Goal: Task Accomplishment & Management: Complete application form

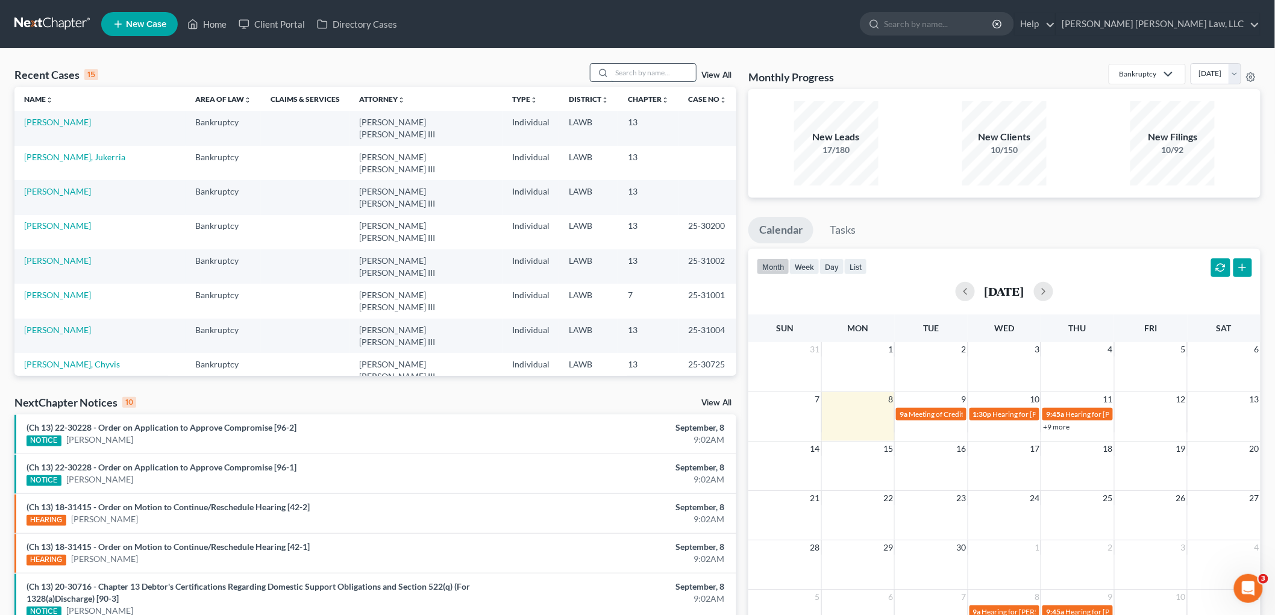
click at [670, 73] on input "search" at bounding box center [653, 72] width 84 height 17
click at [49, 255] on link "[PERSON_NAME]" at bounding box center [57, 260] width 67 height 10
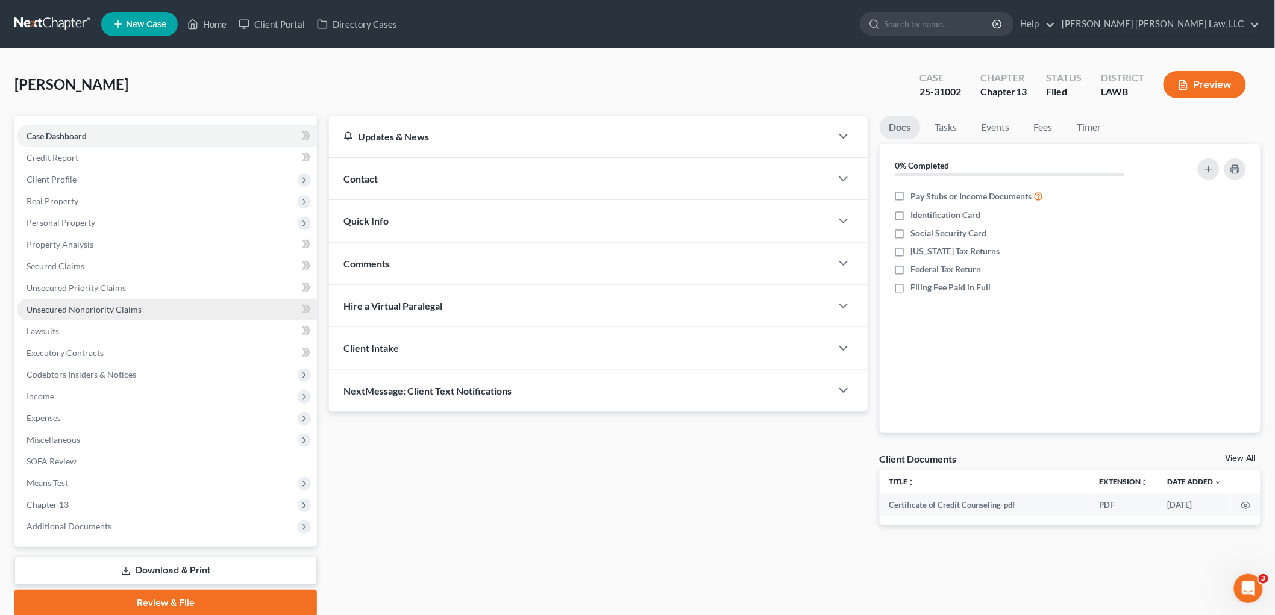
click at [92, 309] on span "Unsecured Nonpriority Claims" at bounding box center [84, 309] width 115 height 10
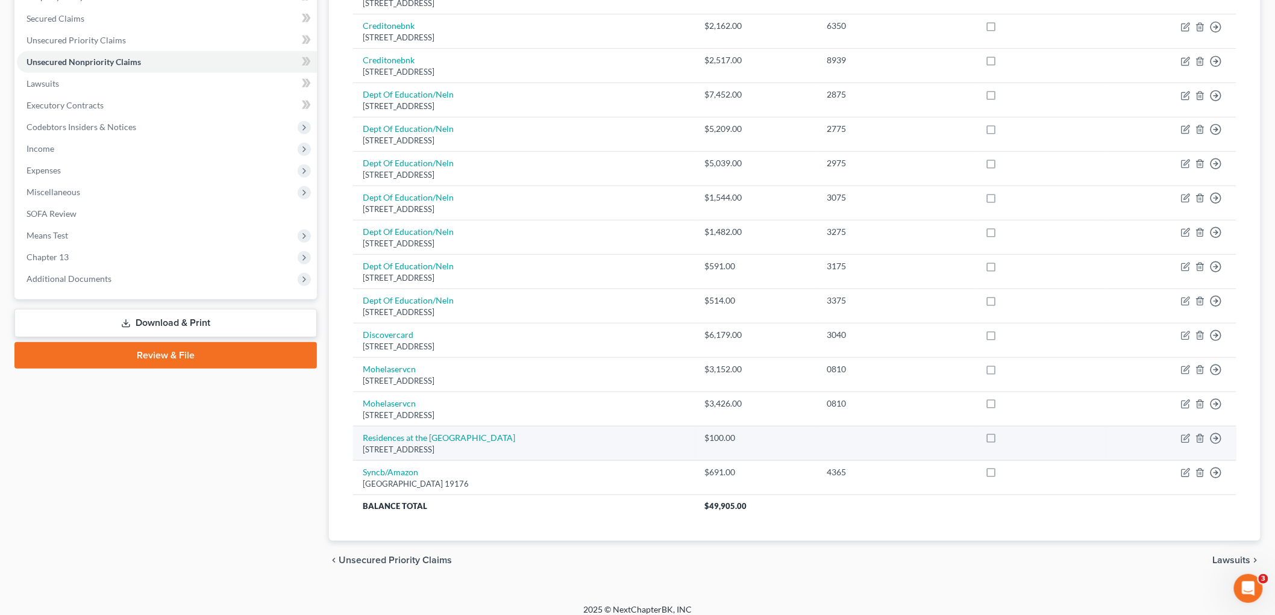
scroll to position [258, 0]
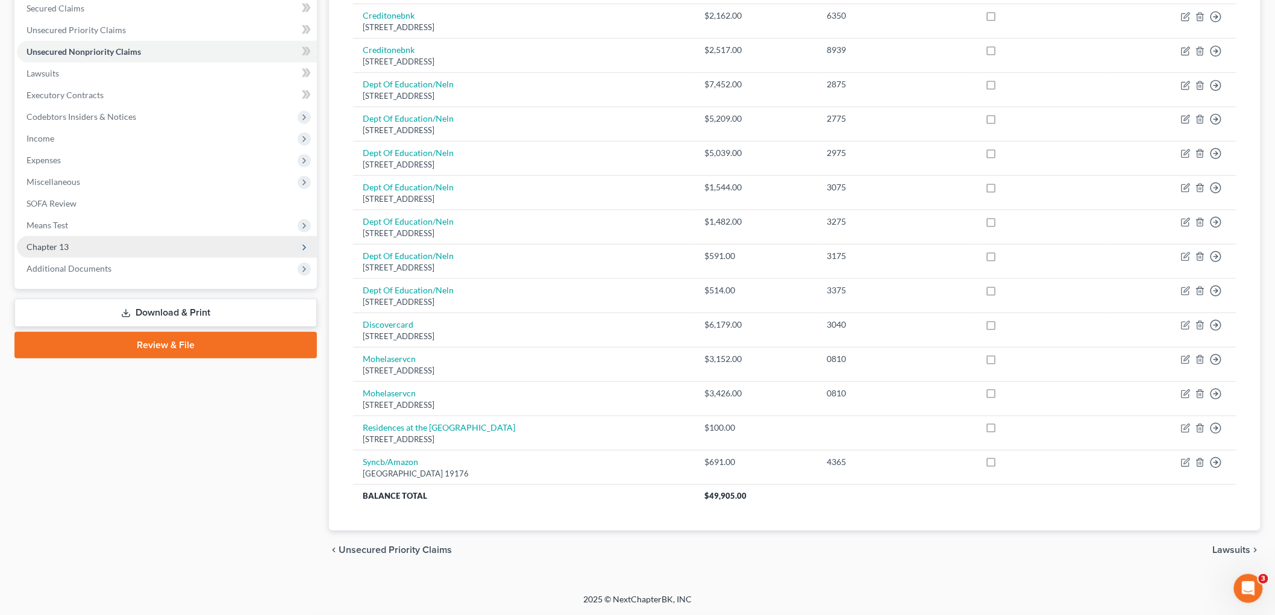
click at [113, 243] on span "Chapter 13" at bounding box center [167, 247] width 300 height 22
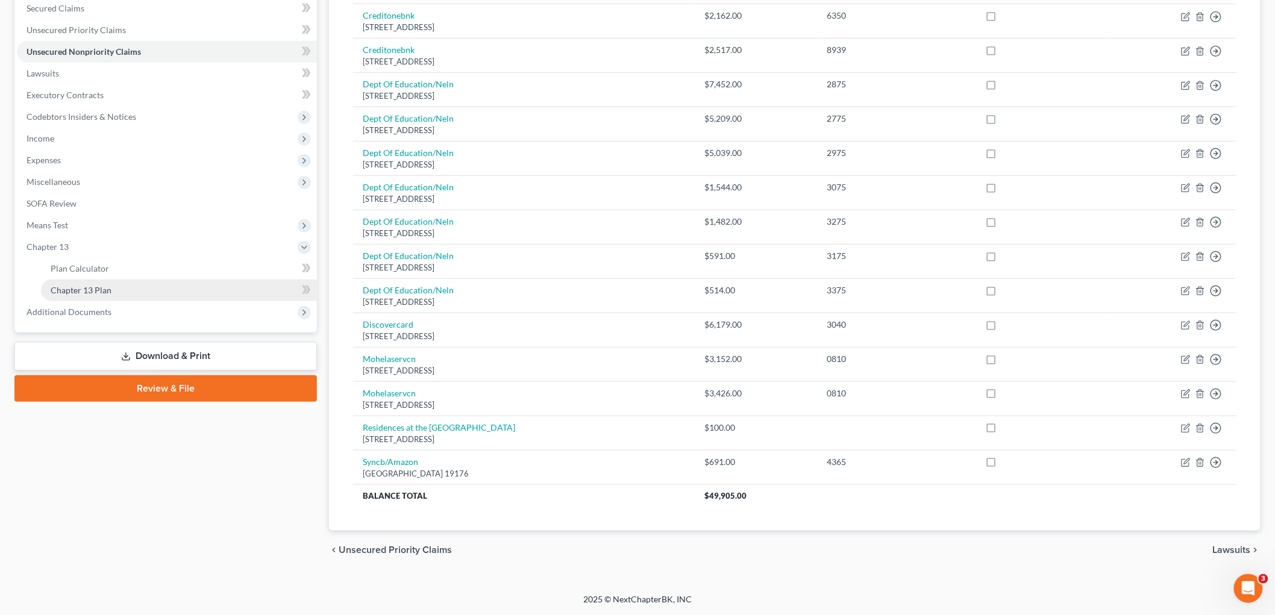
click at [110, 291] on link "Chapter 13 Plan" at bounding box center [179, 291] width 276 height 22
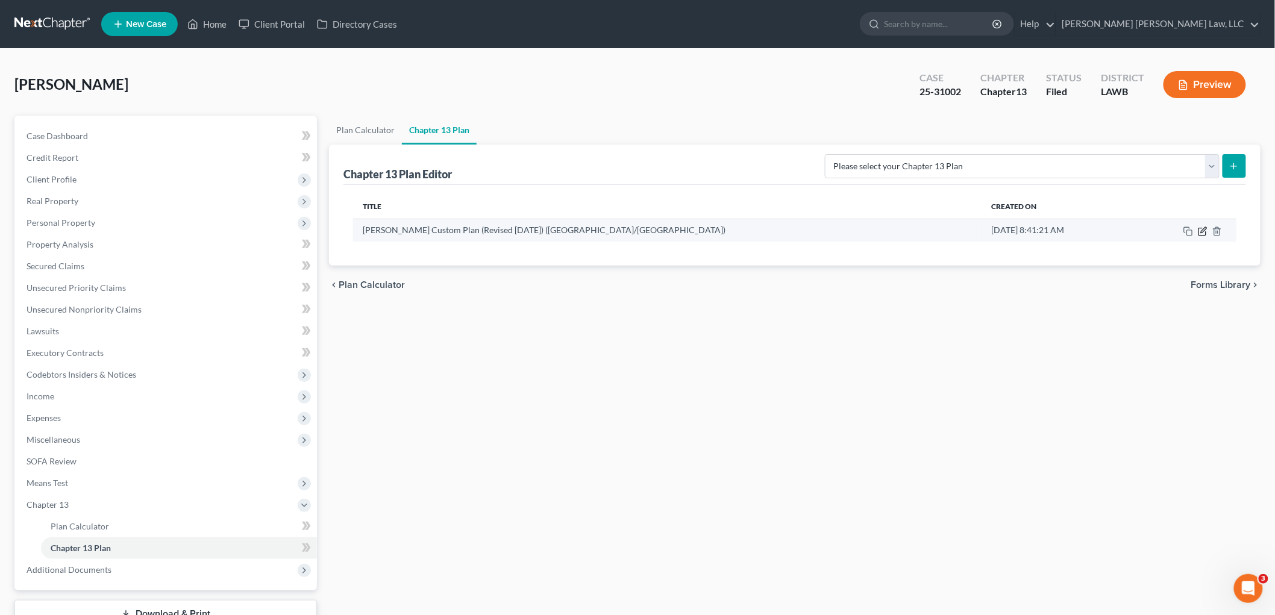
click at [1204, 231] on icon "button" at bounding box center [1203, 232] width 10 height 10
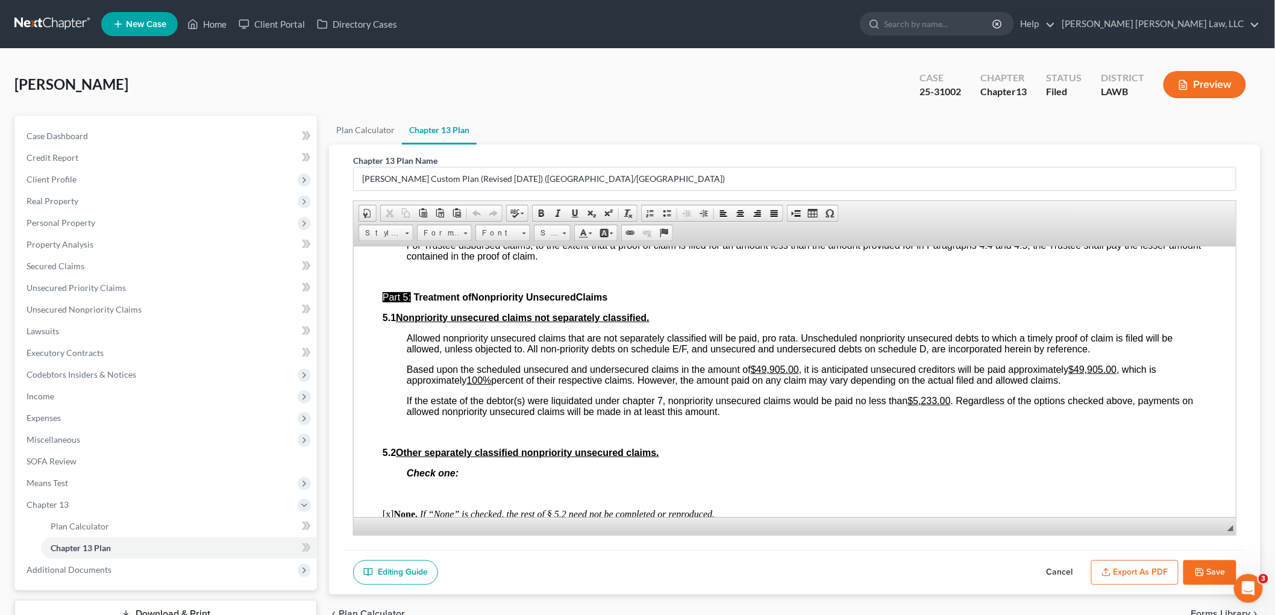
scroll to position [3079, 0]
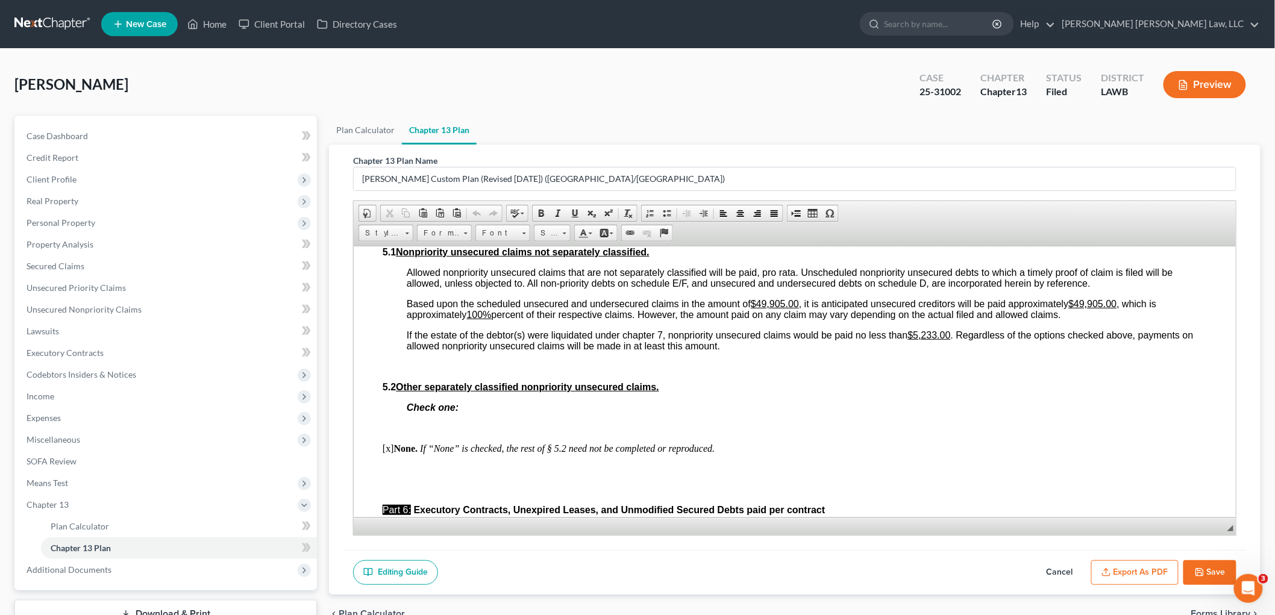
click at [1202, 570] on icon "button" at bounding box center [1200, 572] width 10 height 10
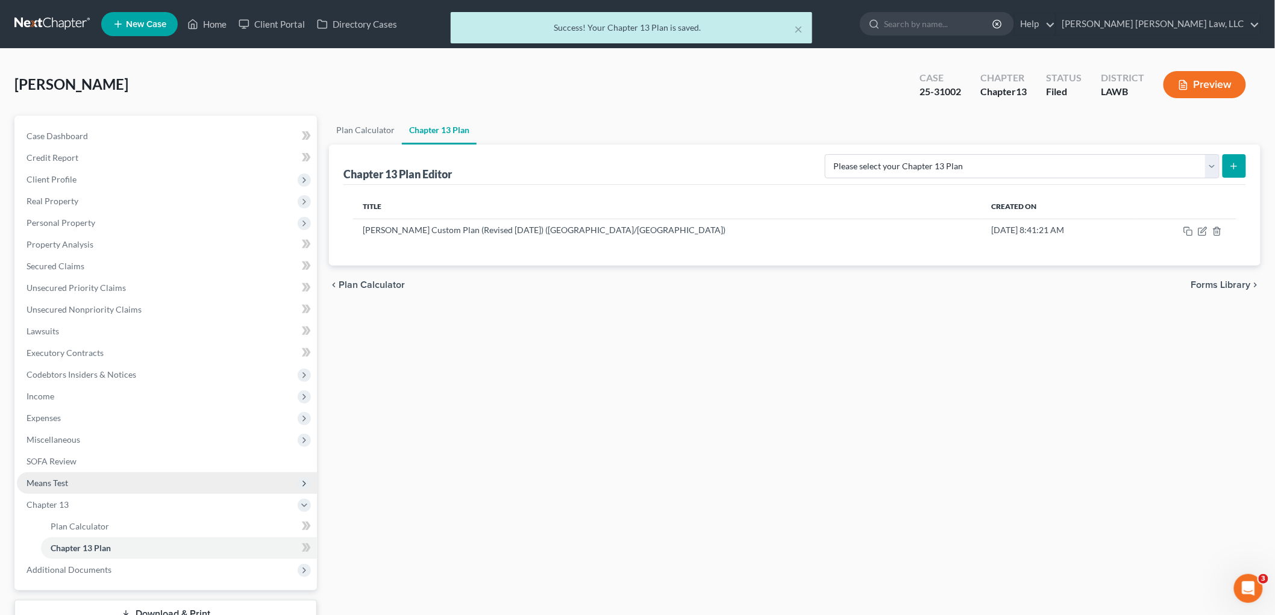
click at [66, 488] on span "Means Test" at bounding box center [167, 483] width 300 height 22
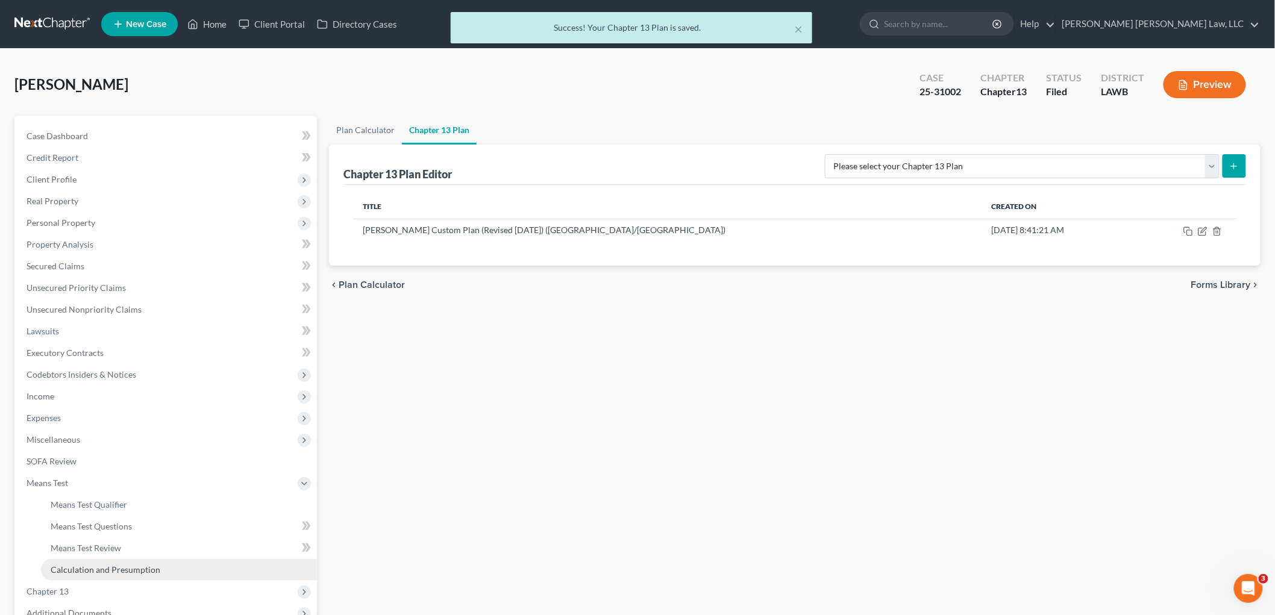
click at [94, 565] on span "Calculation and Presumption" at bounding box center [106, 569] width 110 height 10
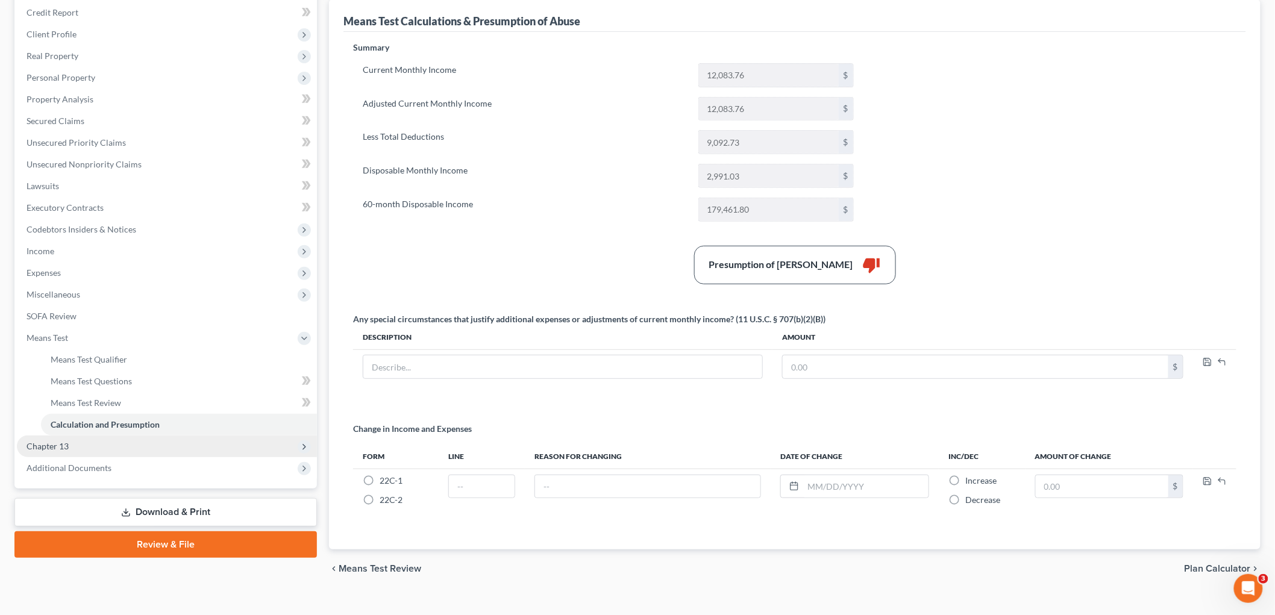
scroll to position [164, 0]
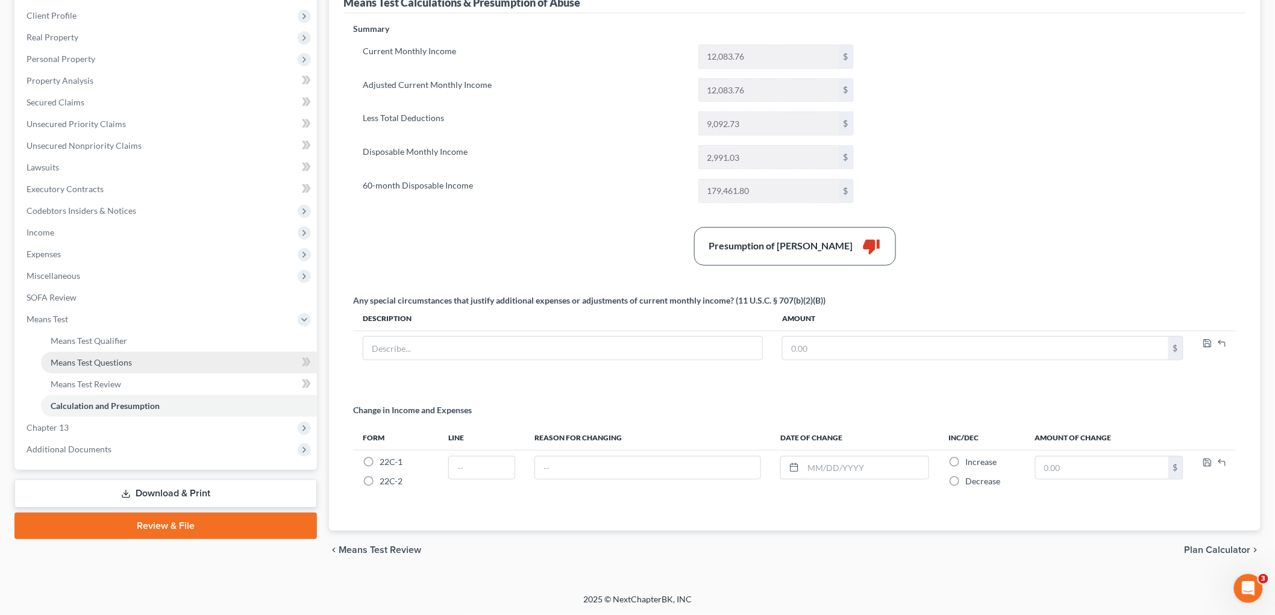
click at [139, 360] on link "Means Test Questions" at bounding box center [179, 363] width 276 height 22
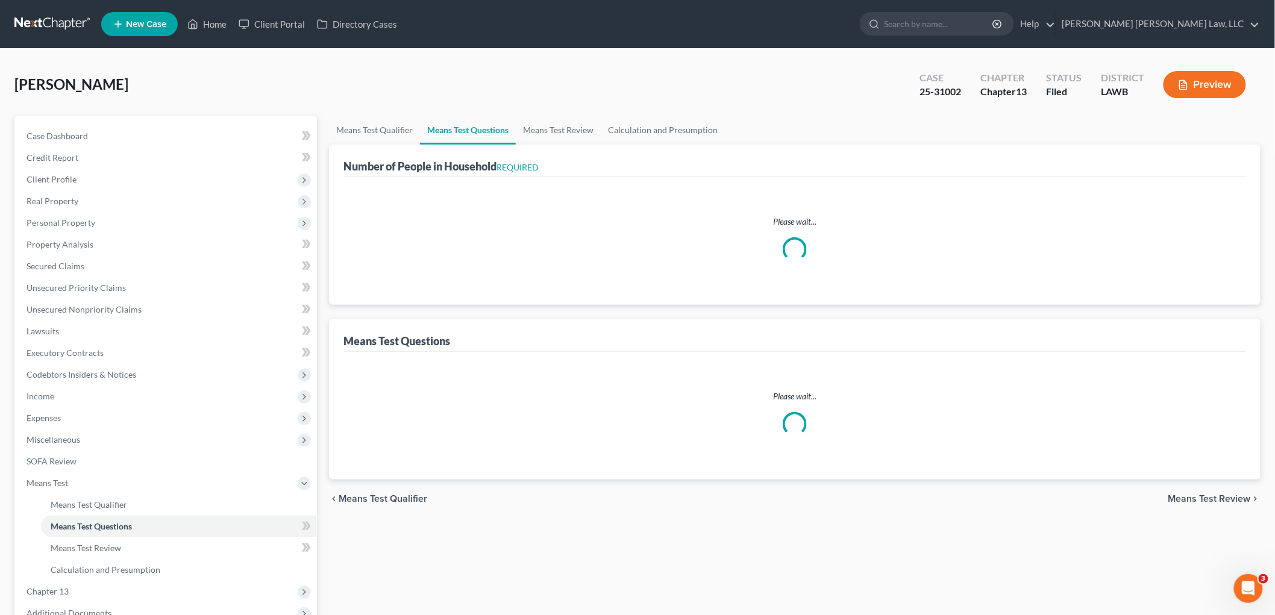
select select "0"
select select "60"
select select "2"
select select "60"
select select "1"
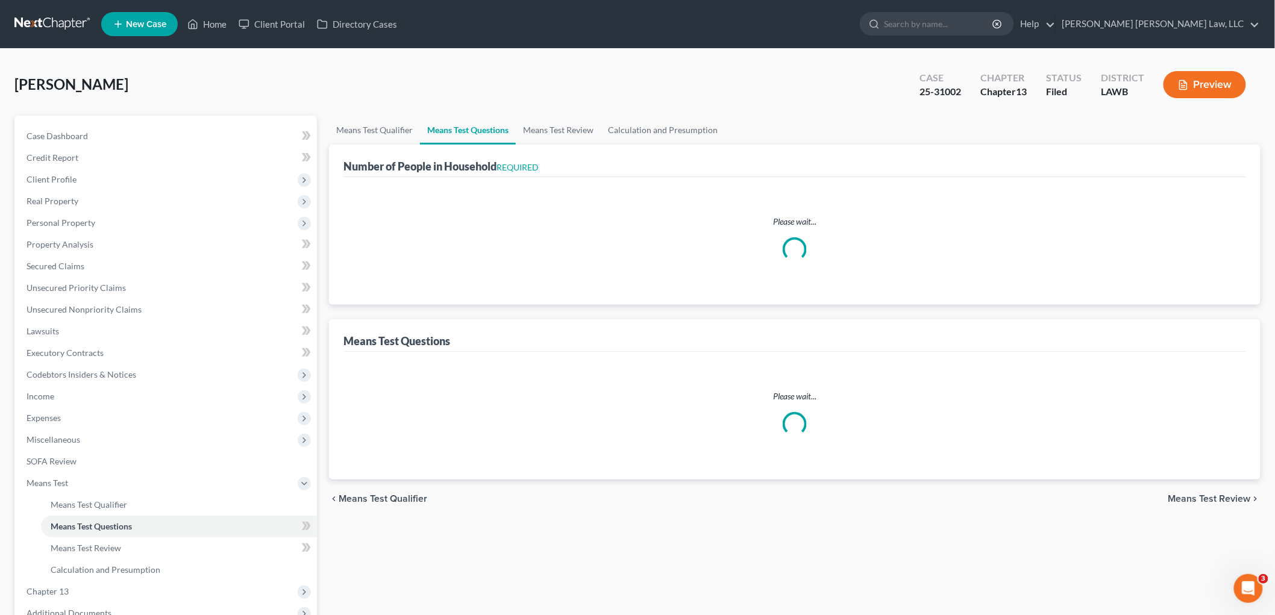
select select "60"
select select "2"
select select "60"
select select "2"
select select "3"
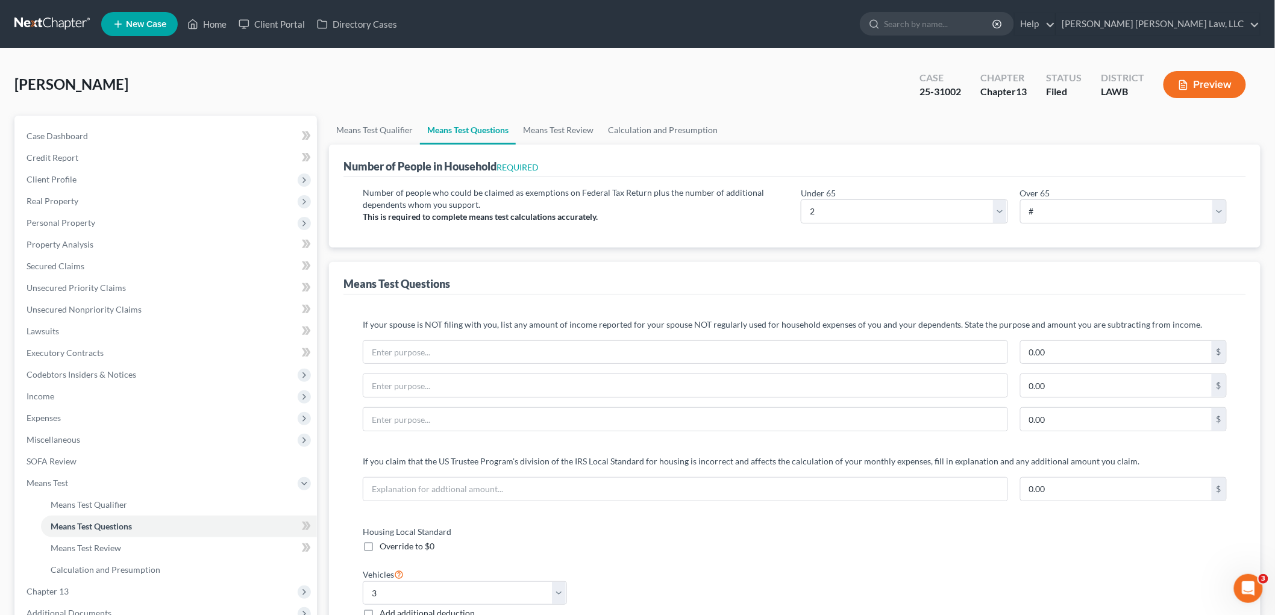
click at [68, 13] on link at bounding box center [52, 24] width 77 height 22
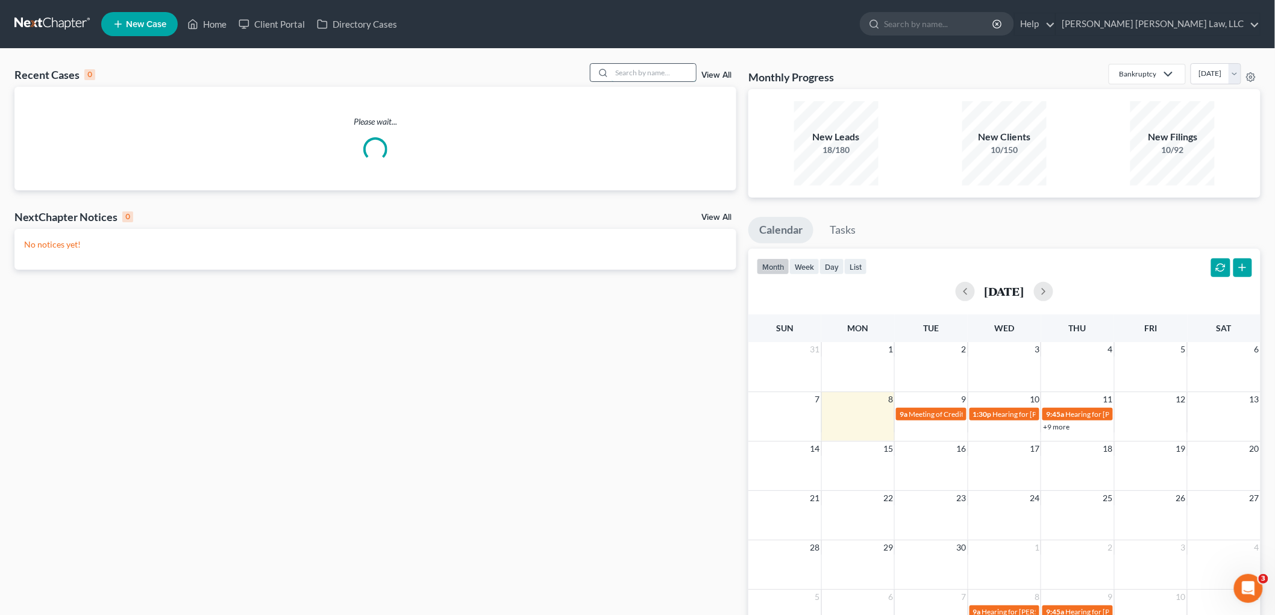
click at [669, 76] on input "search" at bounding box center [653, 72] width 84 height 17
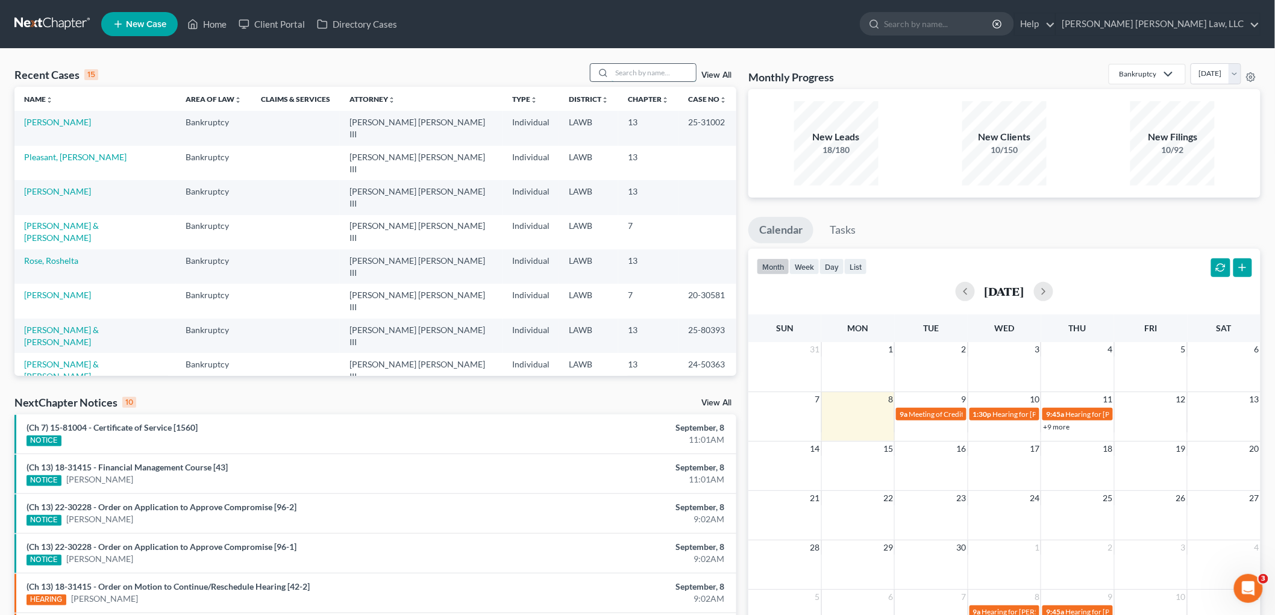
click at [624, 70] on input "search" at bounding box center [653, 72] width 84 height 17
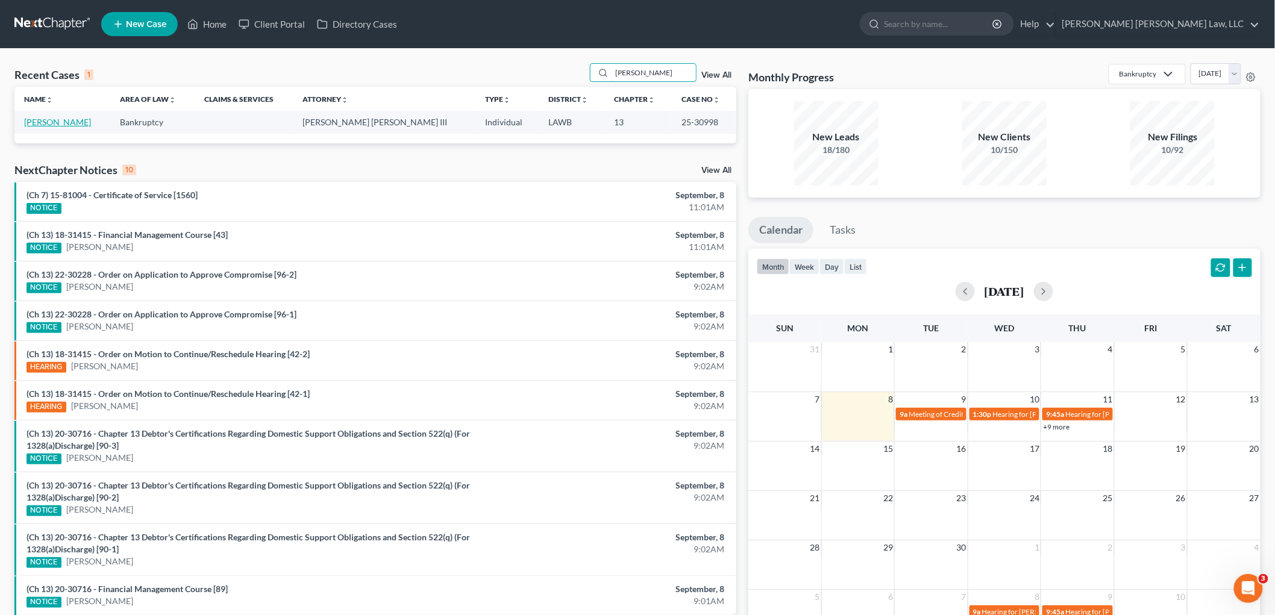
type input "charles robinson"
click at [80, 118] on link "[PERSON_NAME]" at bounding box center [57, 122] width 67 height 10
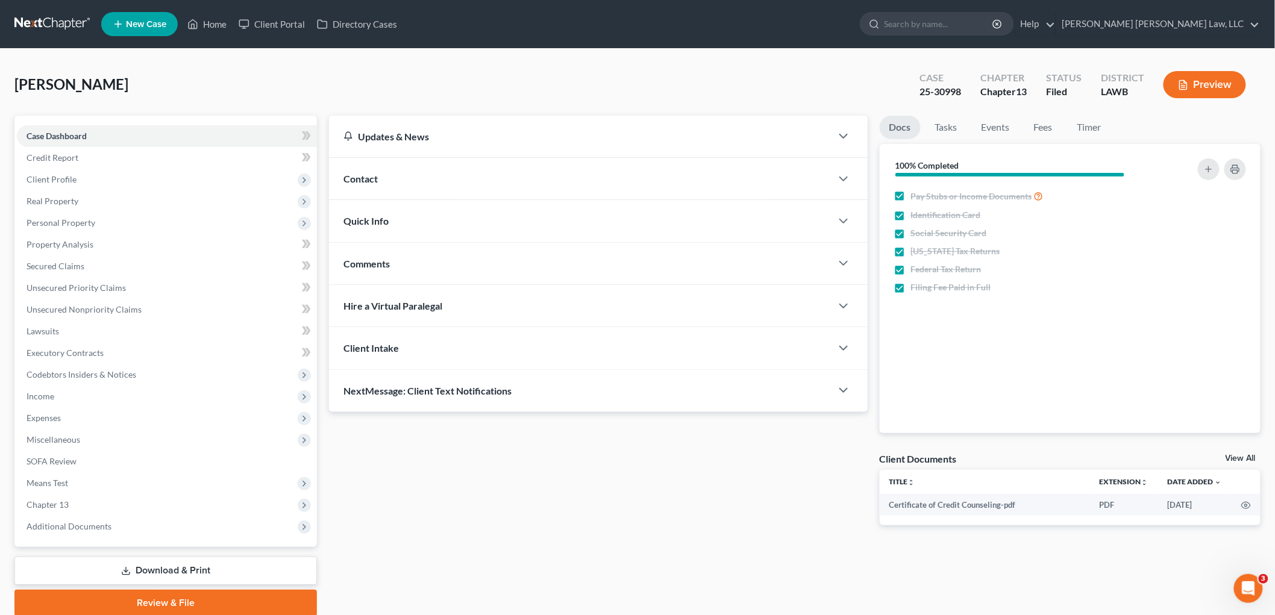
click at [47, 17] on link at bounding box center [52, 24] width 77 height 22
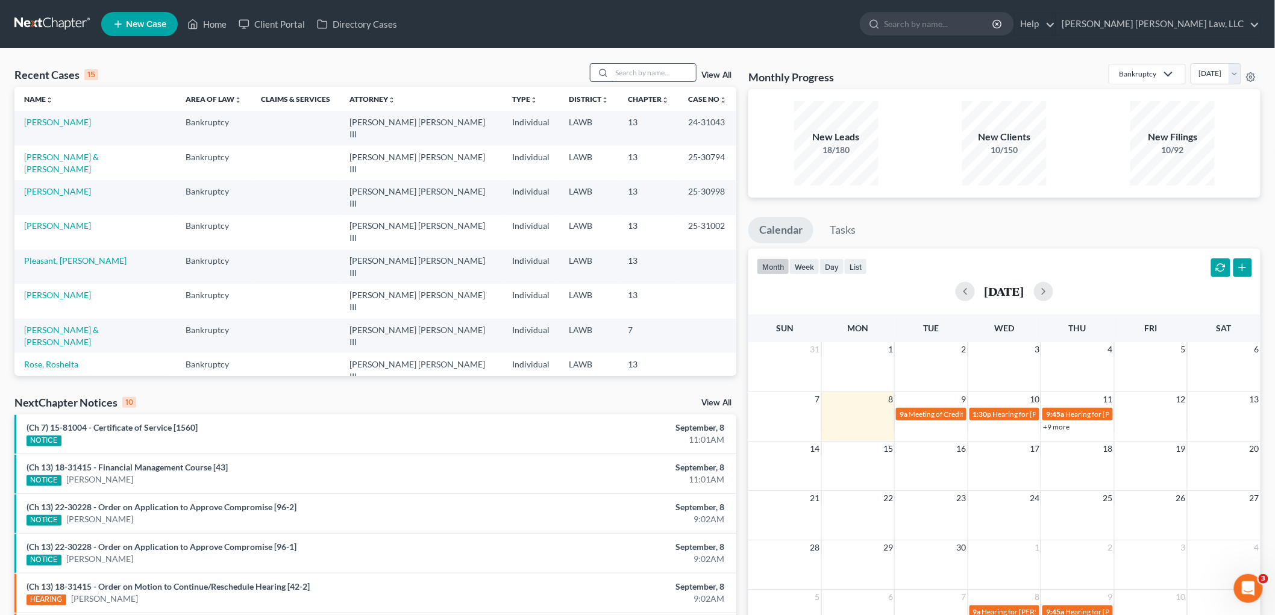
click at [675, 76] on input "search" at bounding box center [653, 72] width 84 height 17
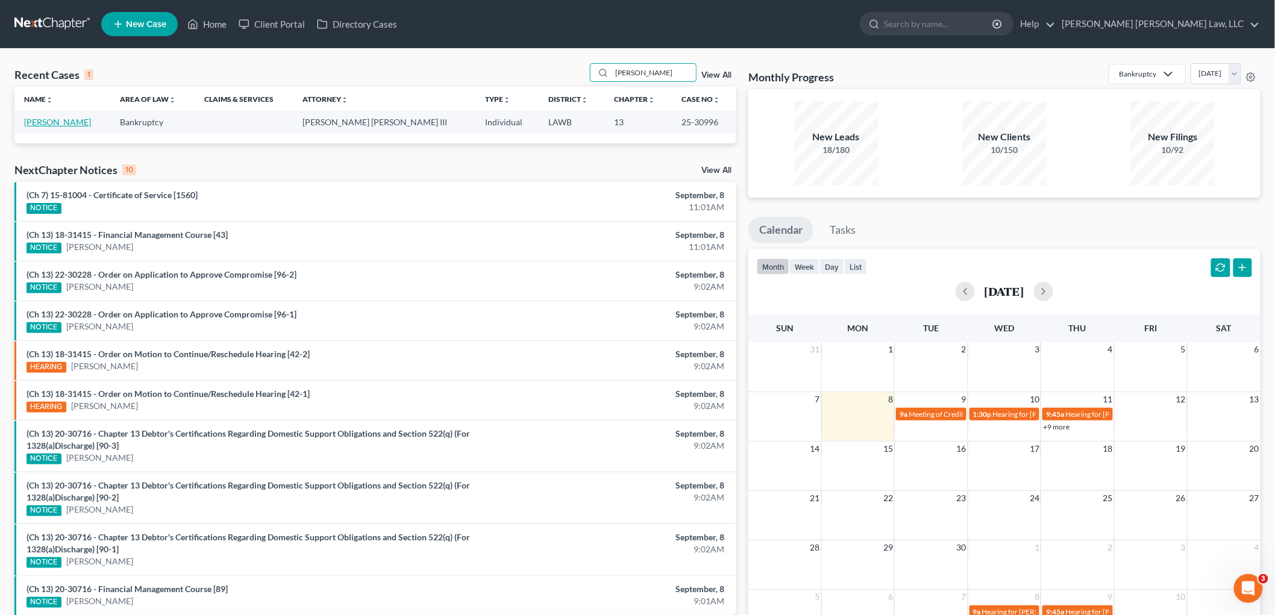
type input "davette"
click at [66, 122] on link "[PERSON_NAME]" at bounding box center [57, 122] width 67 height 10
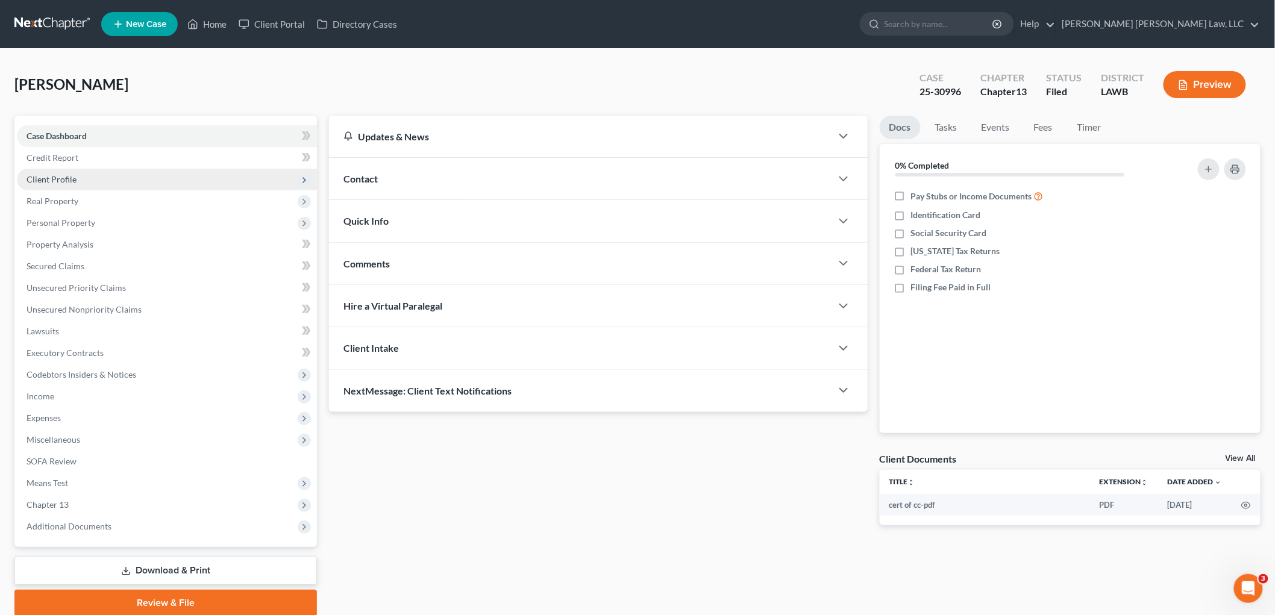
click at [80, 183] on span "Client Profile" at bounding box center [167, 180] width 300 height 22
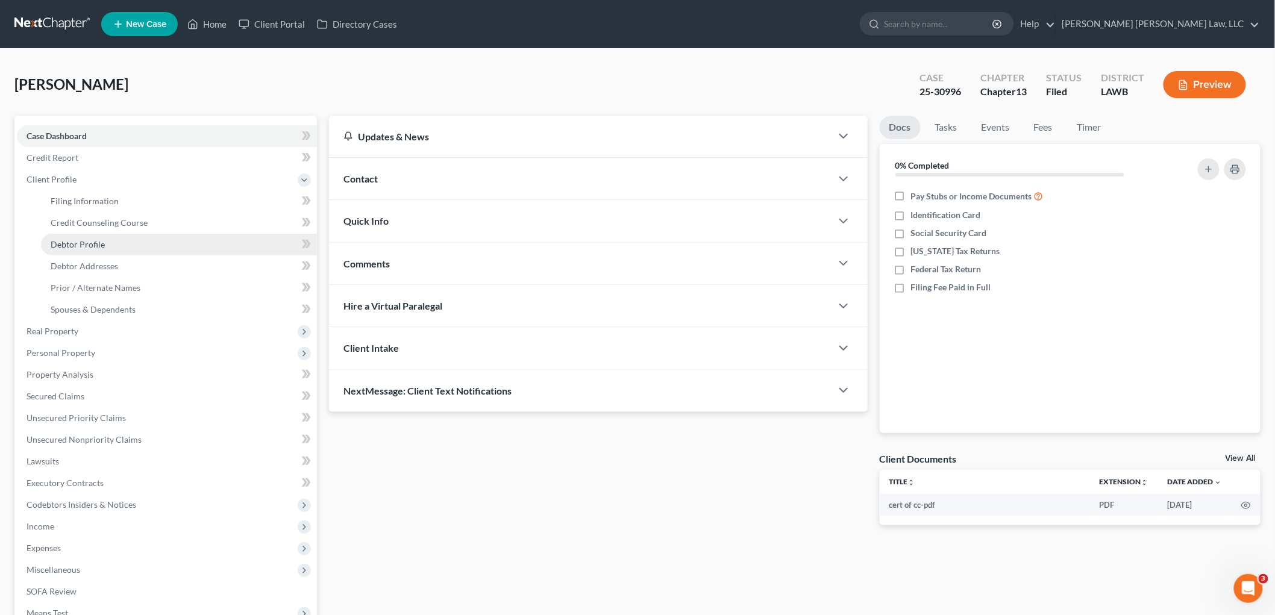
drag, startPoint x: 95, startPoint y: 240, endPoint x: 78, endPoint y: 237, distance: 16.4
click at [93, 240] on span "Debtor Profile" at bounding box center [78, 244] width 54 height 10
select select "0"
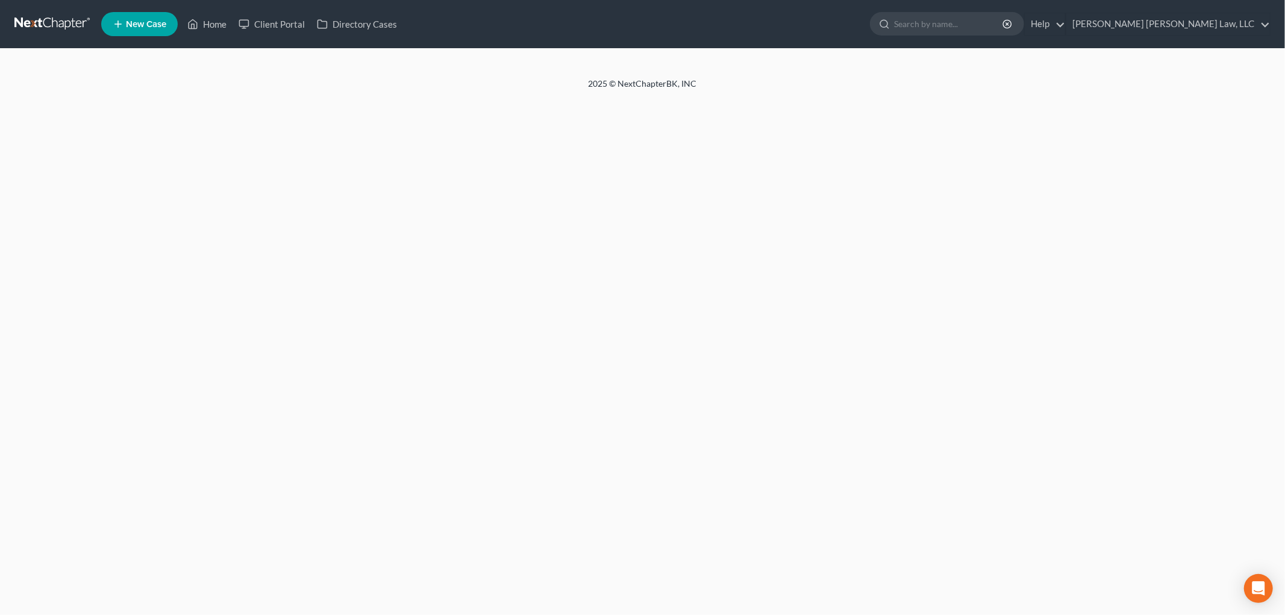
select select "0"
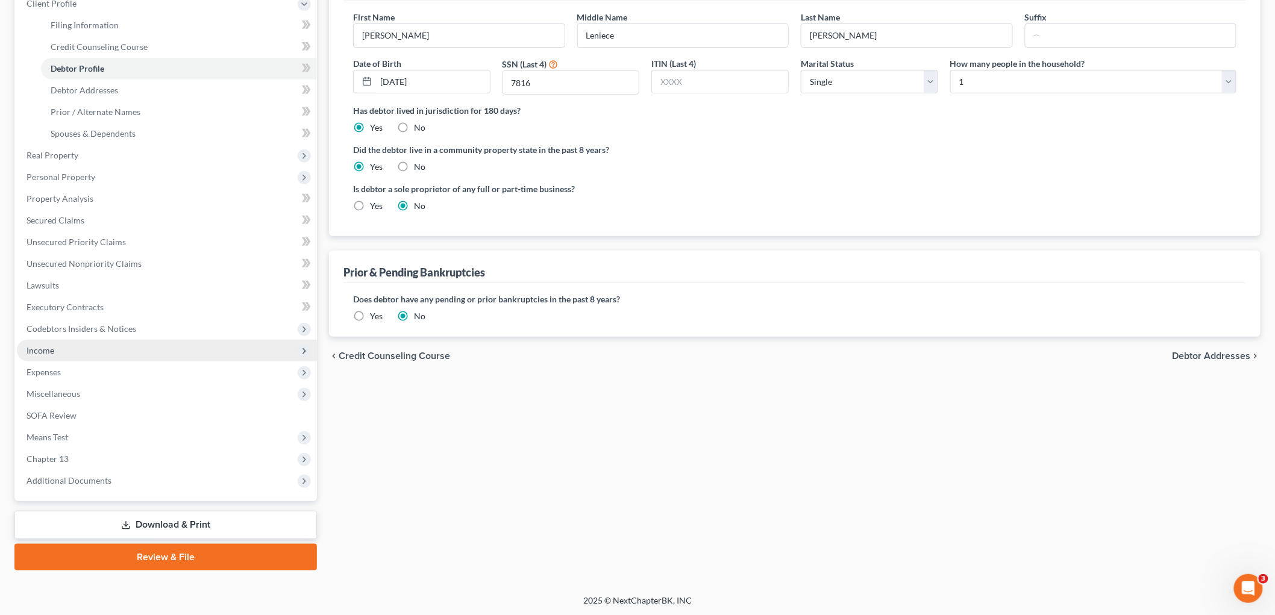
click at [75, 348] on span "Income" at bounding box center [167, 351] width 300 height 22
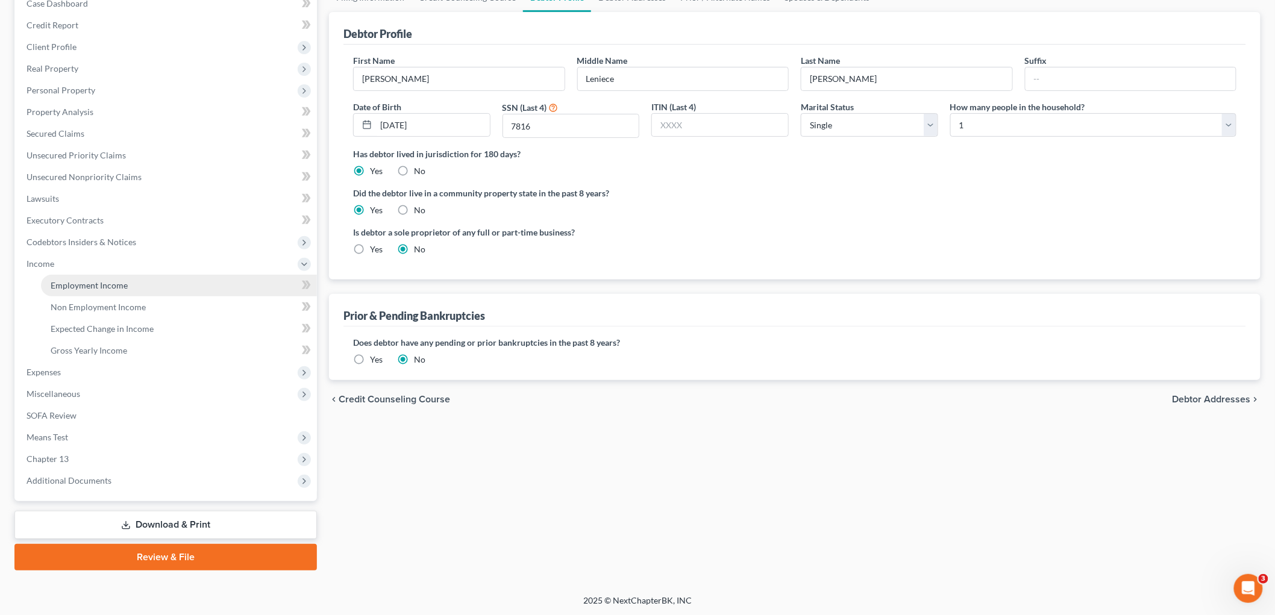
click at [104, 277] on link "Employment Income" at bounding box center [179, 286] width 276 height 22
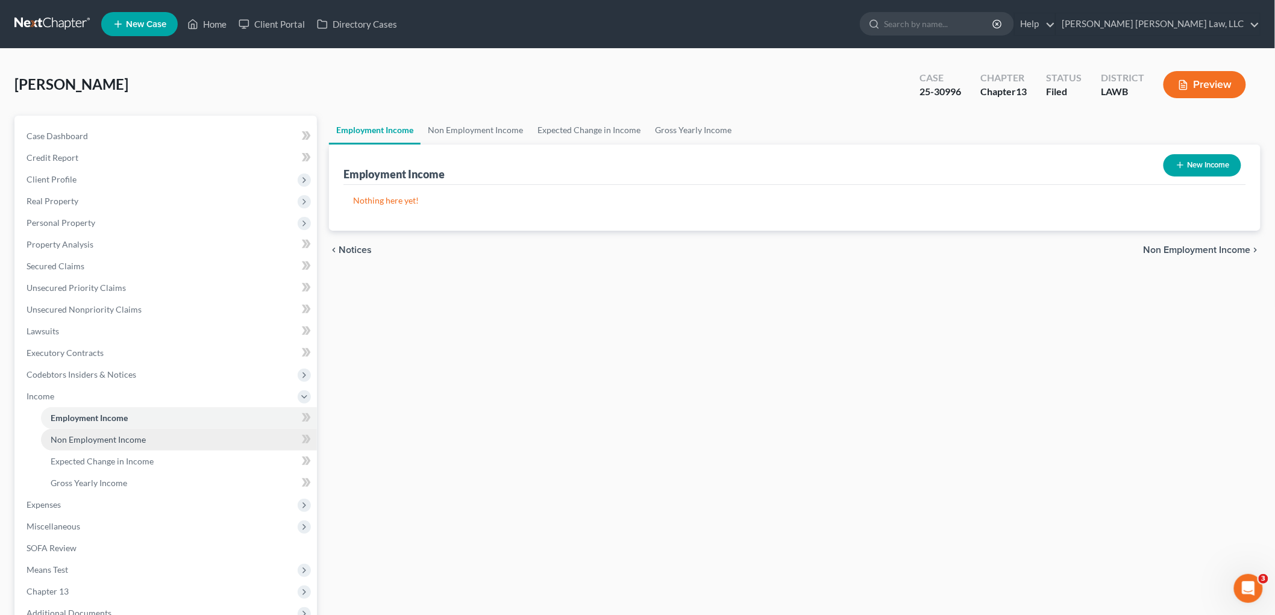
click at [113, 443] on link "Non Employment Income" at bounding box center [179, 440] width 276 height 22
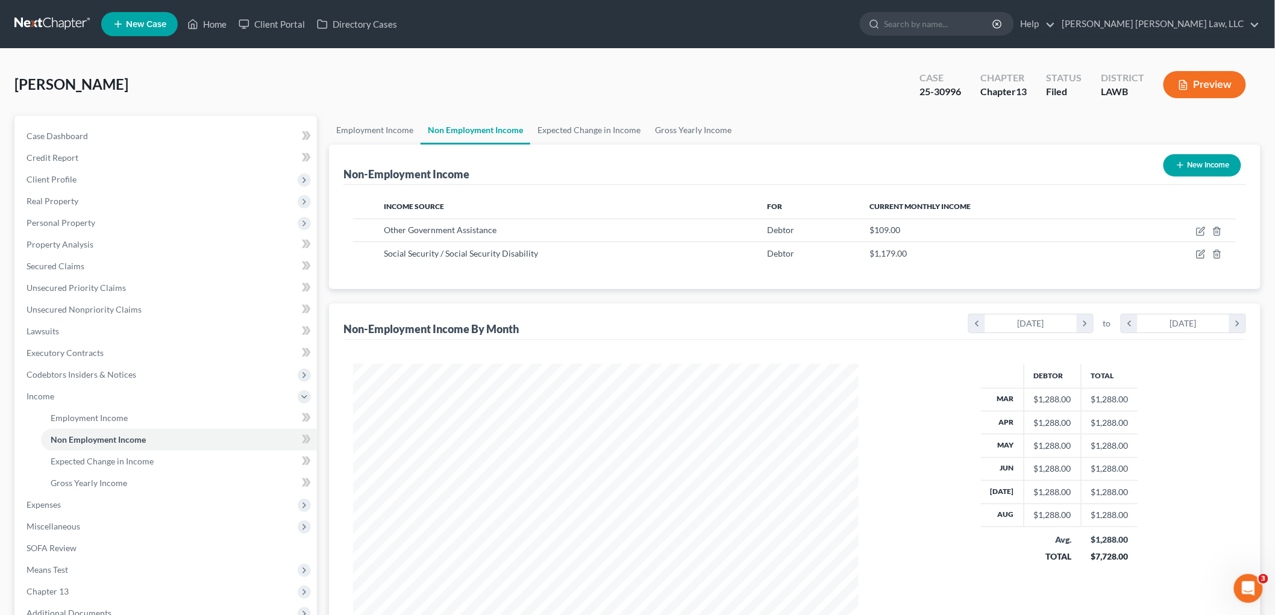
scroll to position [252, 529]
click at [49, 20] on link at bounding box center [52, 24] width 77 height 22
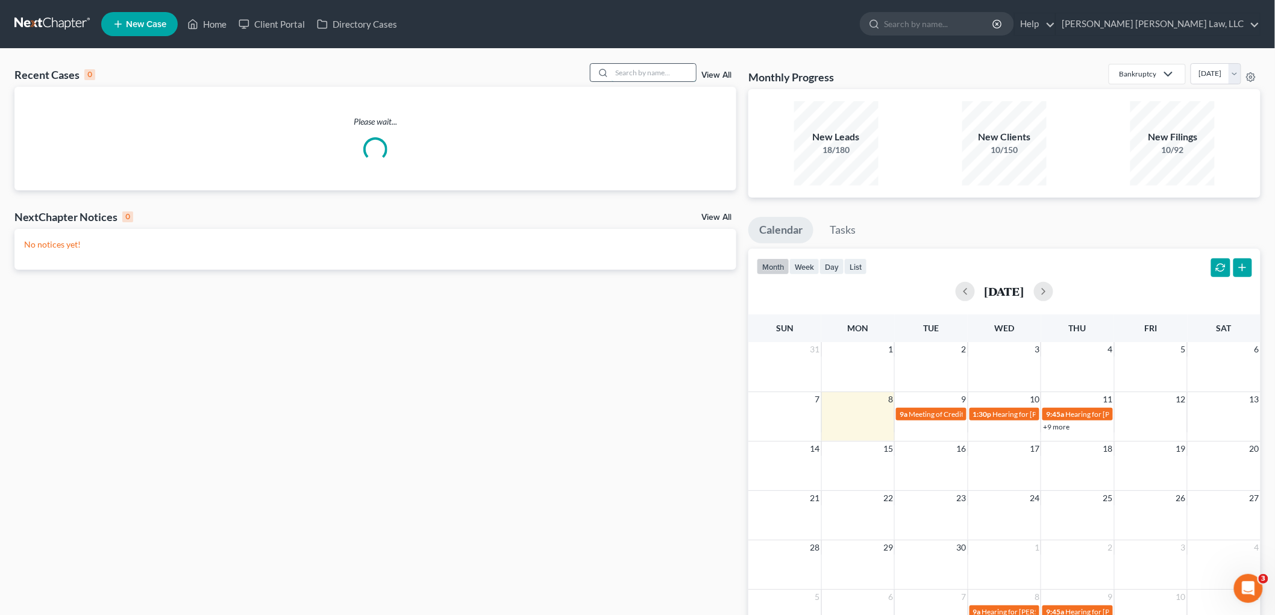
click at [633, 68] on input "search" at bounding box center [653, 72] width 84 height 17
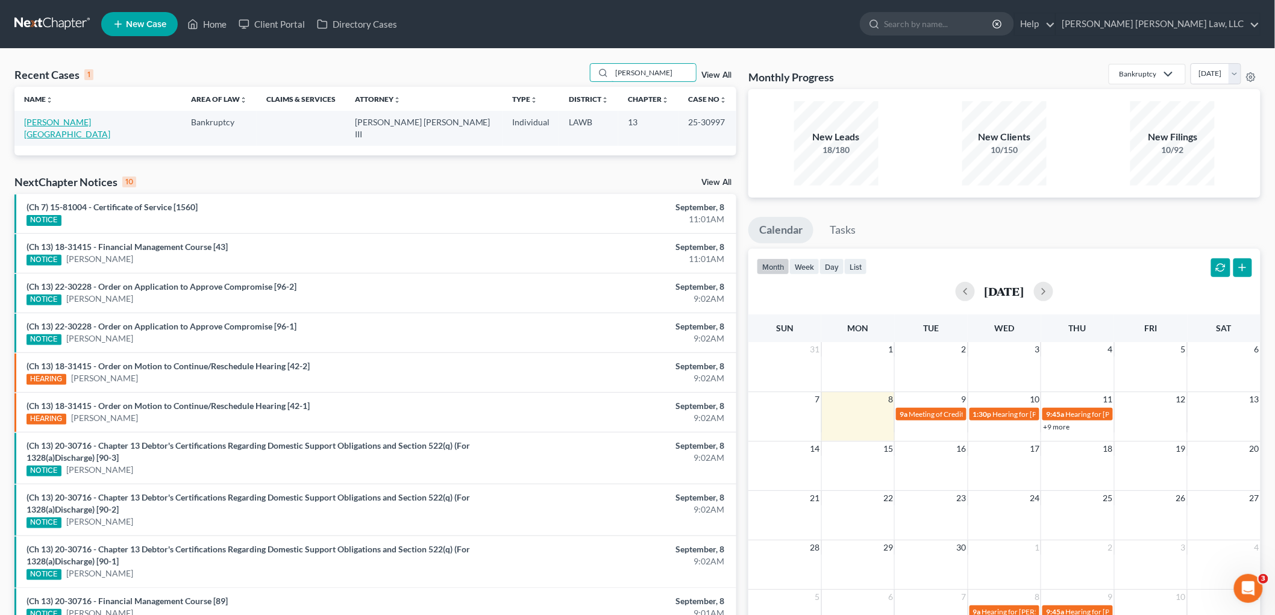
type input "reitzell"
click at [72, 119] on link "[PERSON_NAME][GEOGRAPHIC_DATA]" at bounding box center [67, 128] width 86 height 22
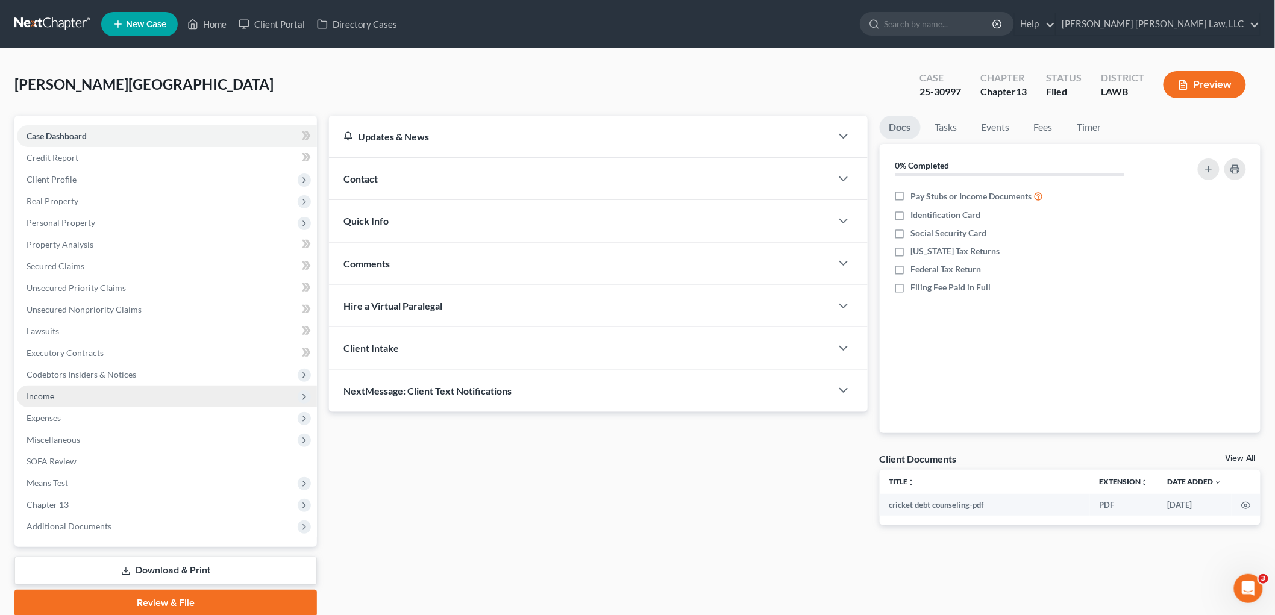
click at [45, 398] on span "Income" at bounding box center [41, 396] width 28 height 10
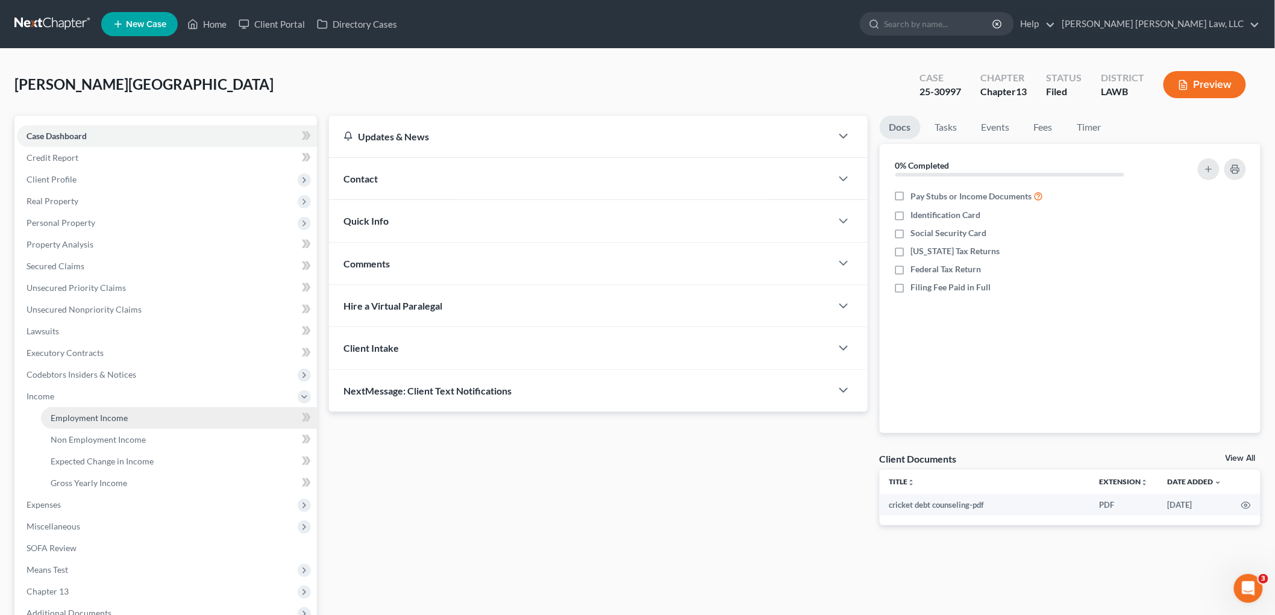
click at [75, 414] on span "Employment Income" at bounding box center [89, 418] width 77 height 10
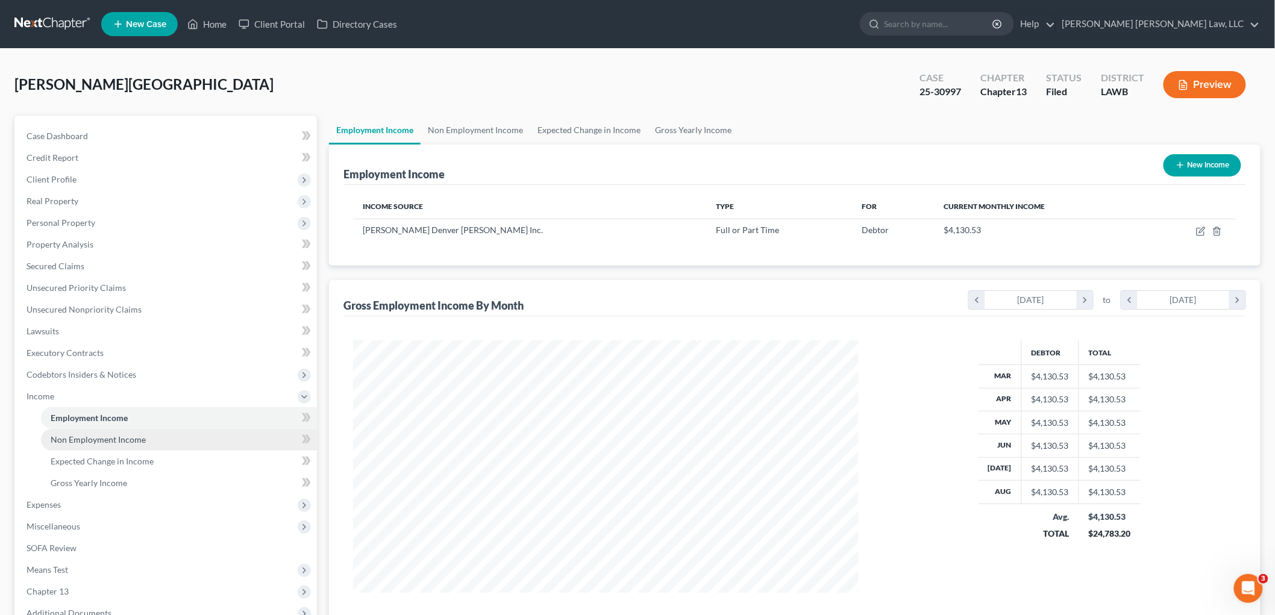
scroll to position [252, 529]
click at [105, 442] on span "Non Employment Income" at bounding box center [98, 439] width 95 height 10
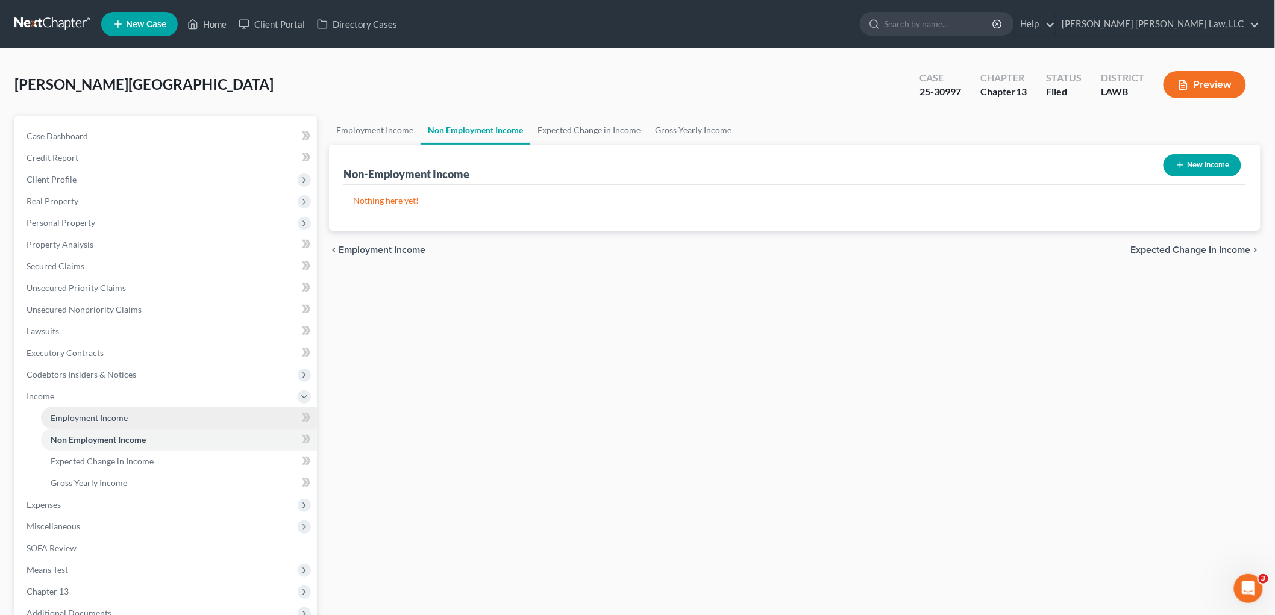
click at [125, 419] on span "Employment Income" at bounding box center [89, 418] width 77 height 10
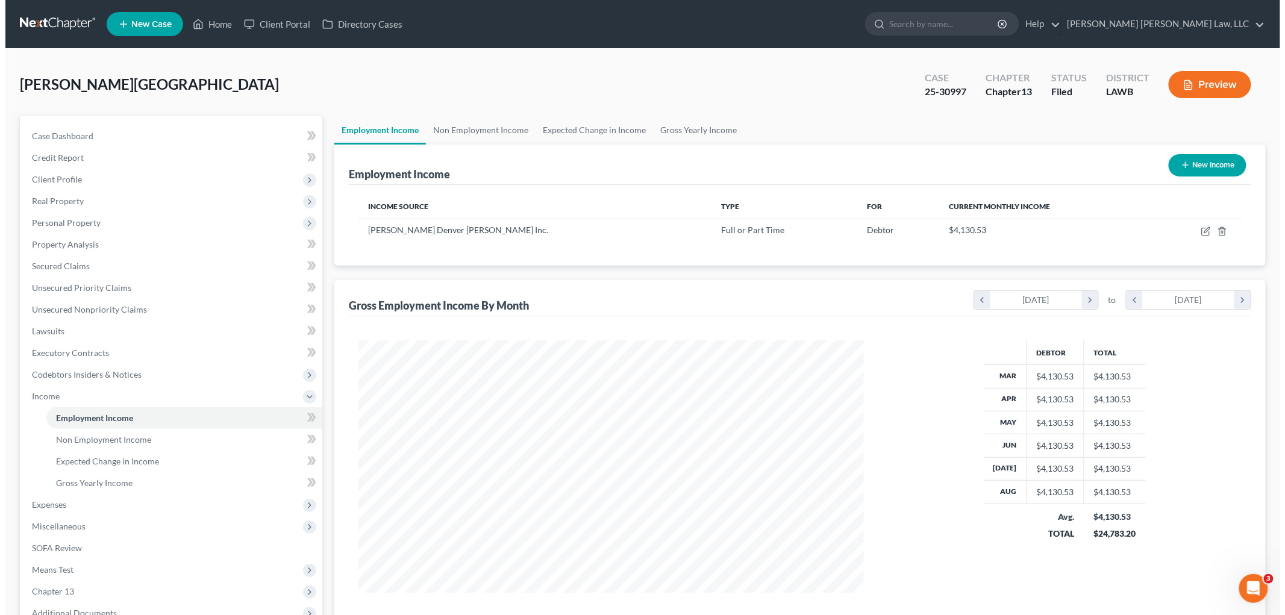
scroll to position [252, 529]
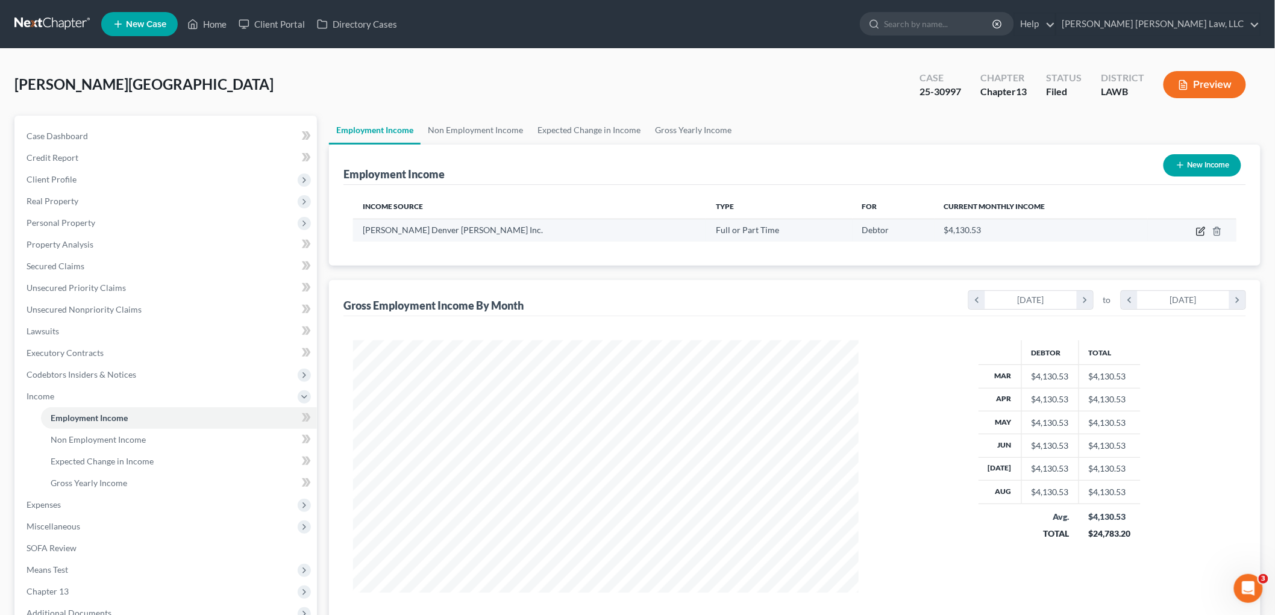
click at [1201, 227] on icon "button" at bounding box center [1201, 232] width 10 height 10
select select "0"
select select "28"
select select "3"
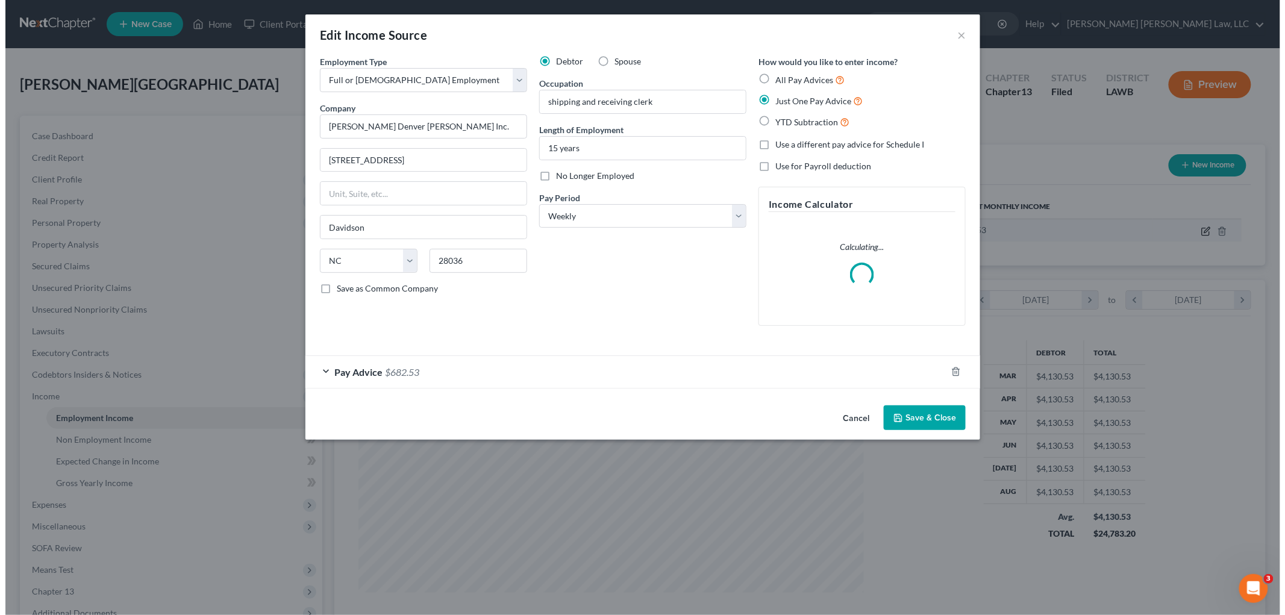
scroll to position [254, 534]
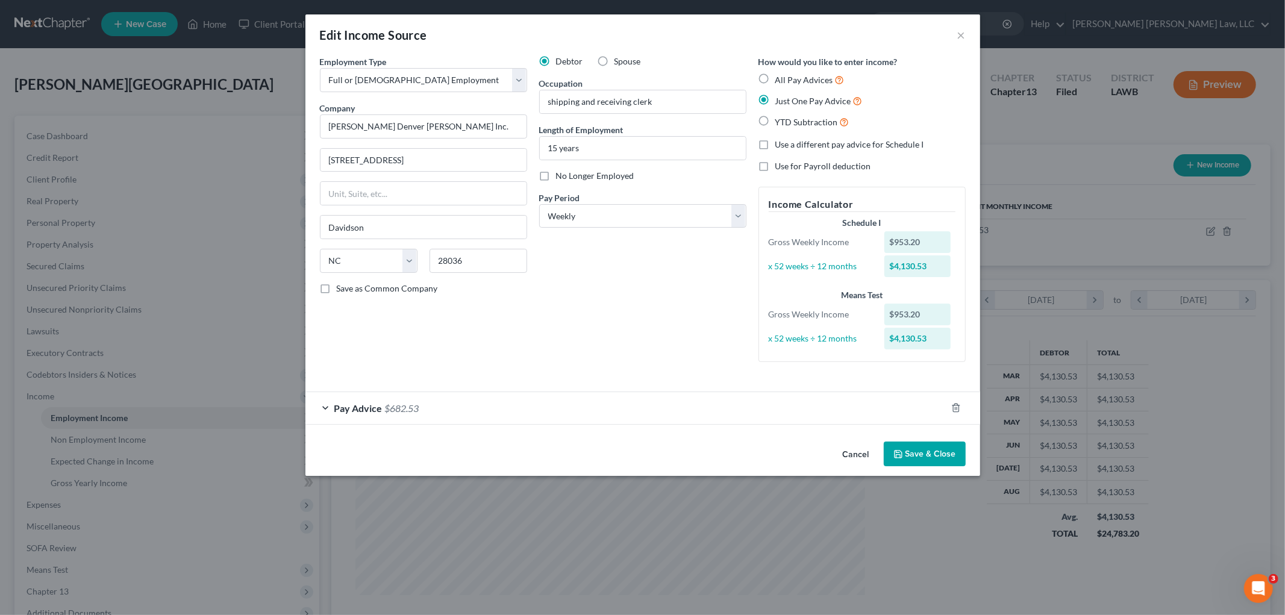
click at [533, 407] on div "Pay Advice $682.53" at bounding box center [625, 408] width 641 height 32
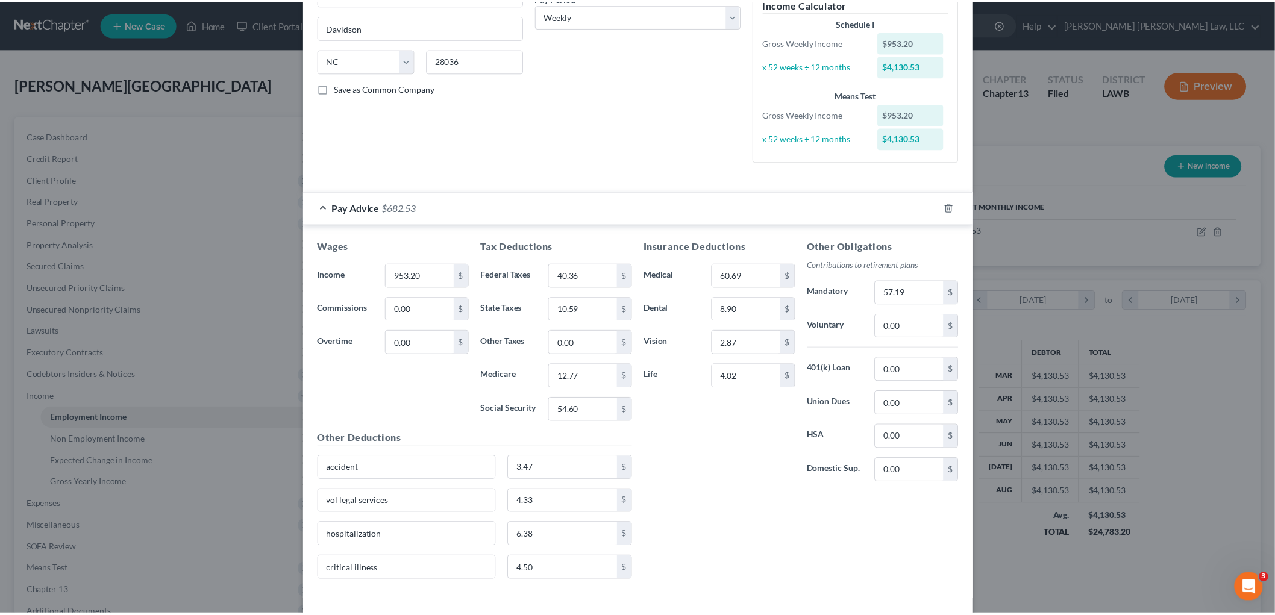
scroll to position [253, 0]
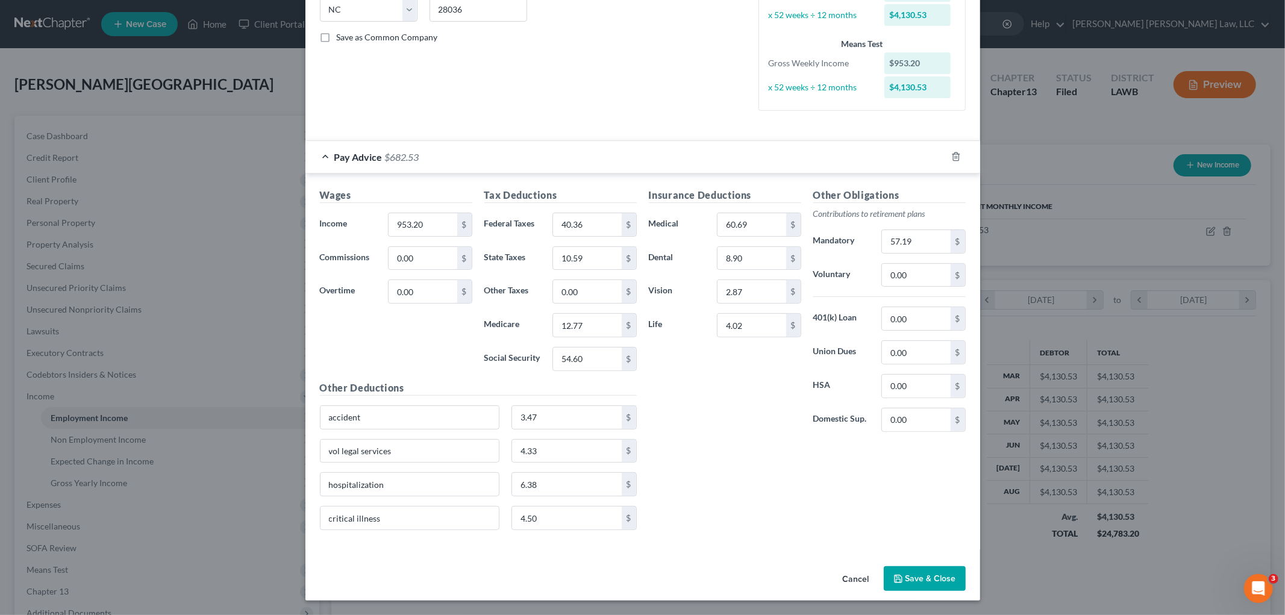
click at [912, 589] on button "Save & Close" at bounding box center [925, 578] width 82 height 25
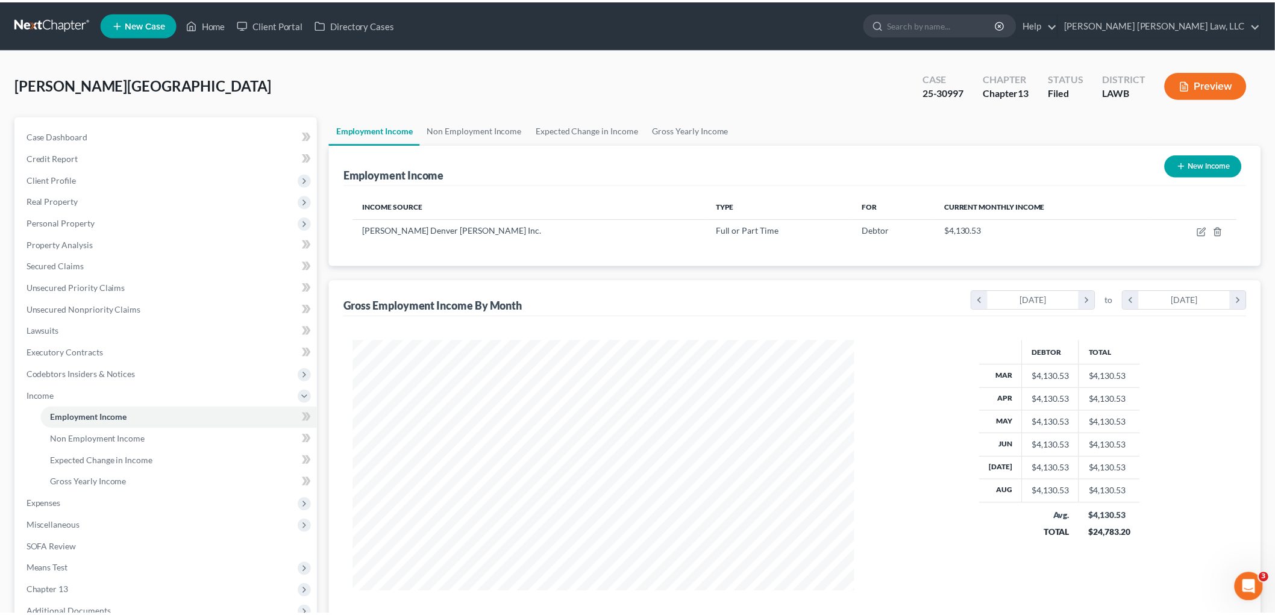
scroll to position [602166, 601889]
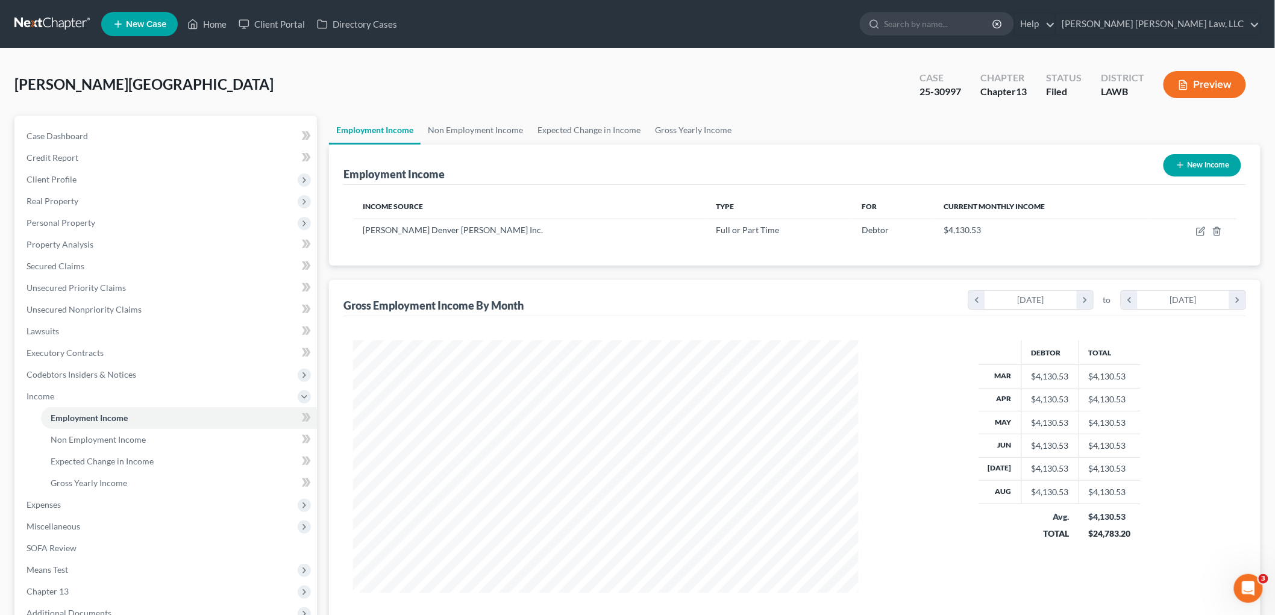
click at [53, 16] on link at bounding box center [52, 24] width 77 height 22
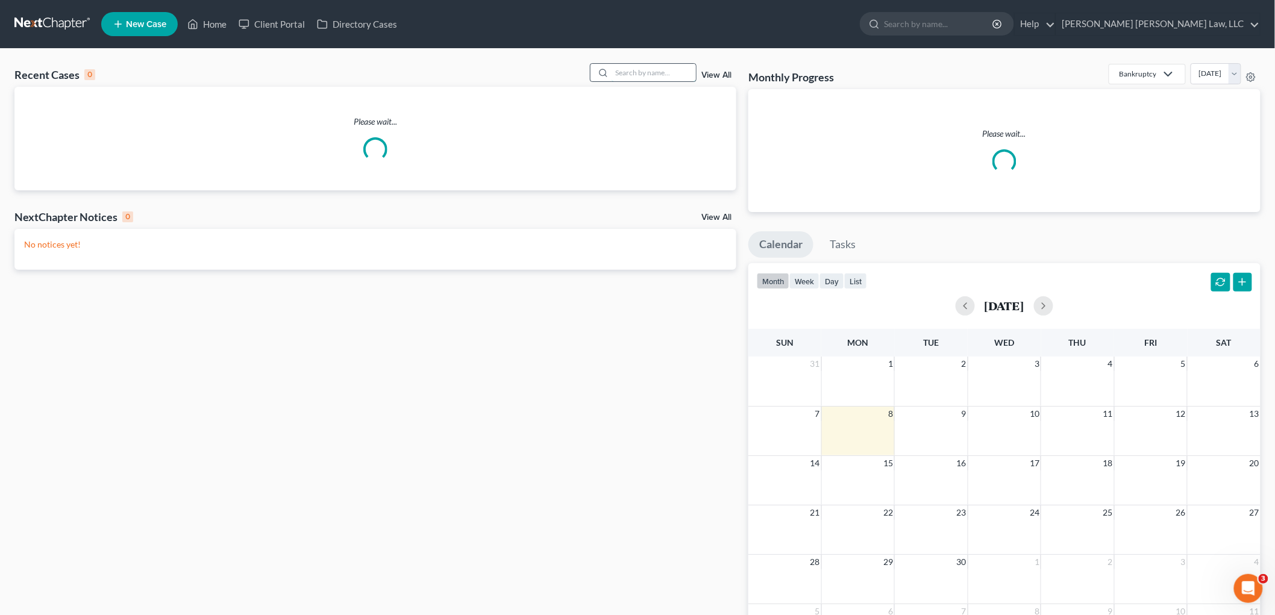
click at [648, 65] on input "search" at bounding box center [653, 72] width 84 height 17
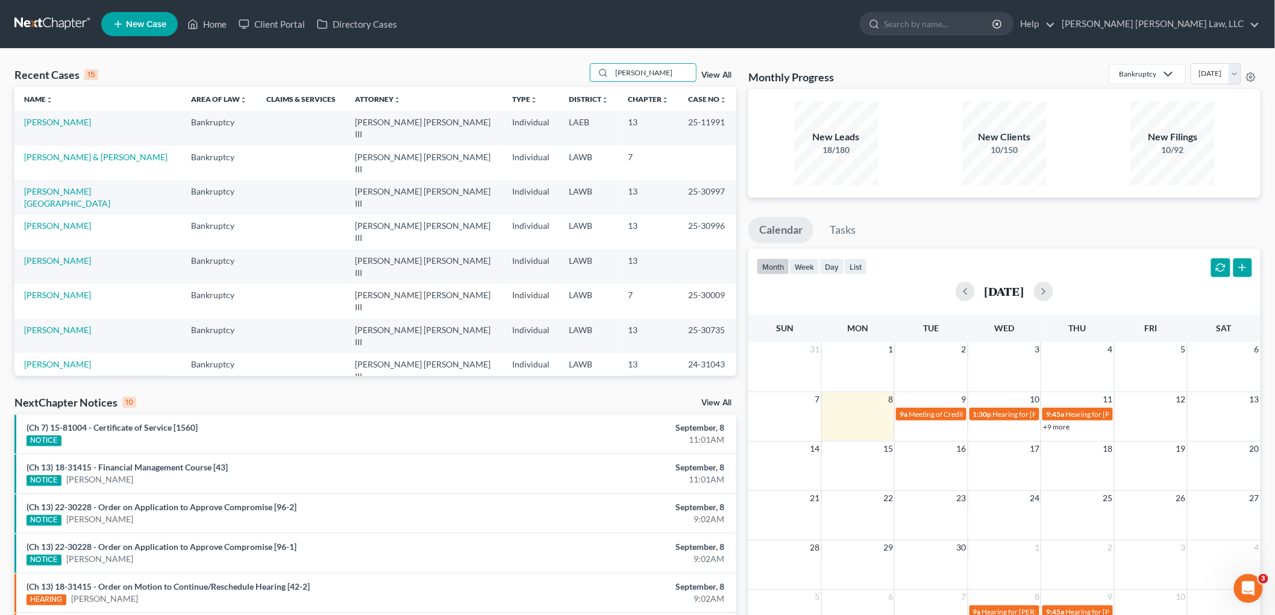
type input "[PERSON_NAME]"
click at [47, 463] on link "[PERSON_NAME]" at bounding box center [57, 468] width 67 height 10
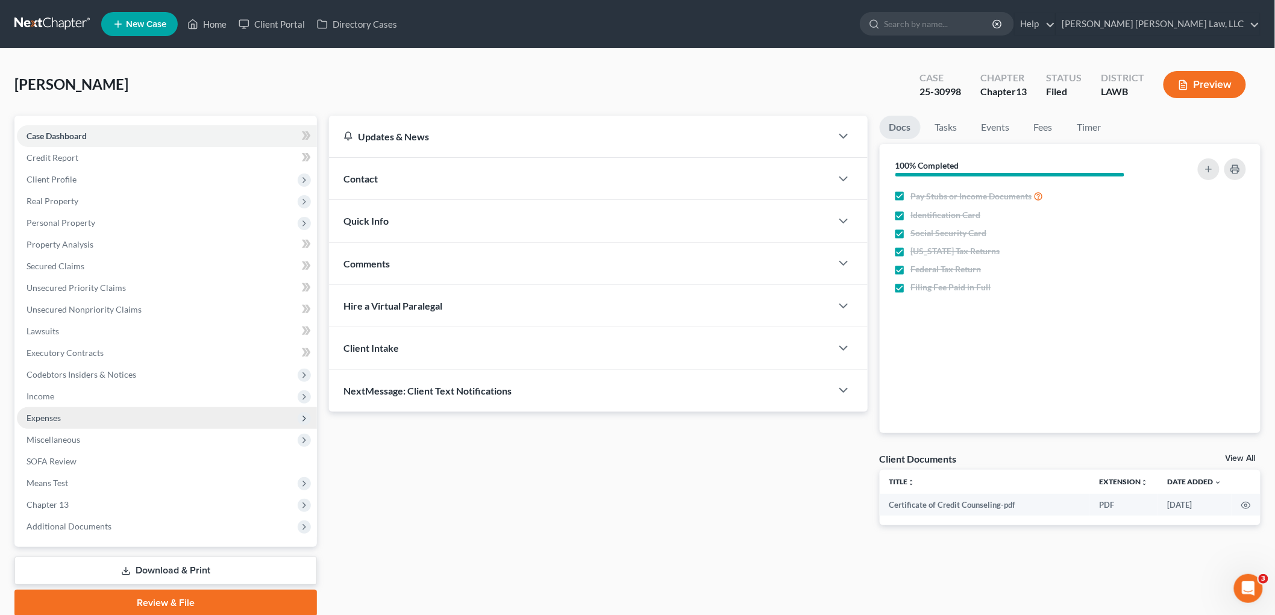
click at [71, 414] on span "Expenses" at bounding box center [167, 418] width 300 height 22
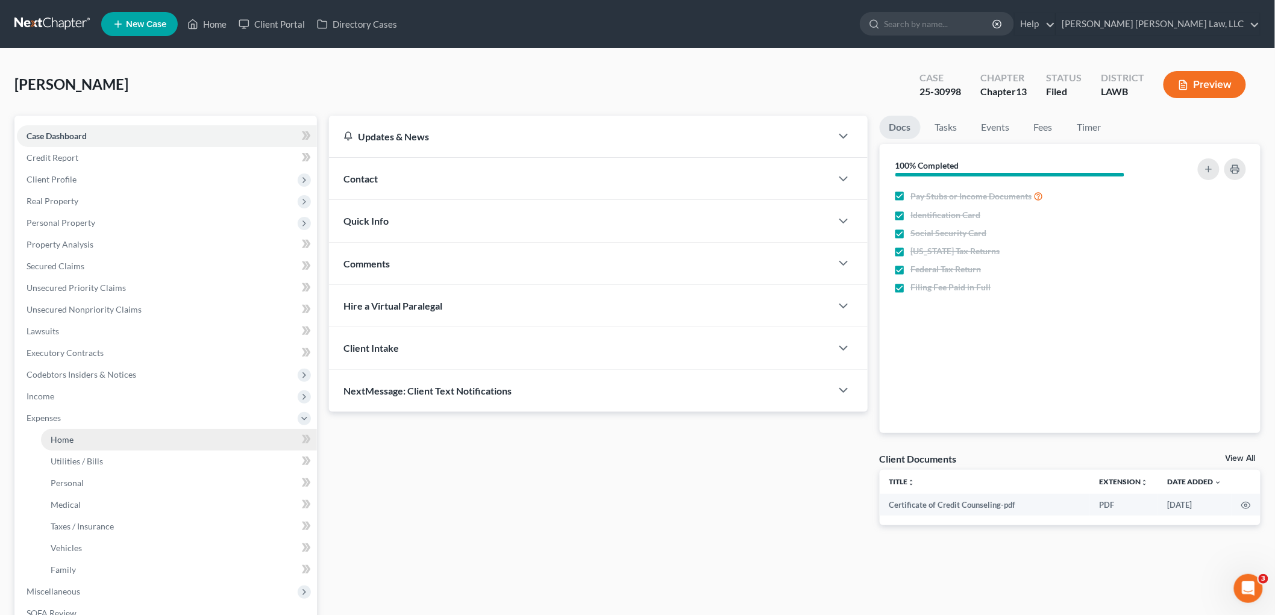
click at [83, 448] on link "Home" at bounding box center [179, 440] width 276 height 22
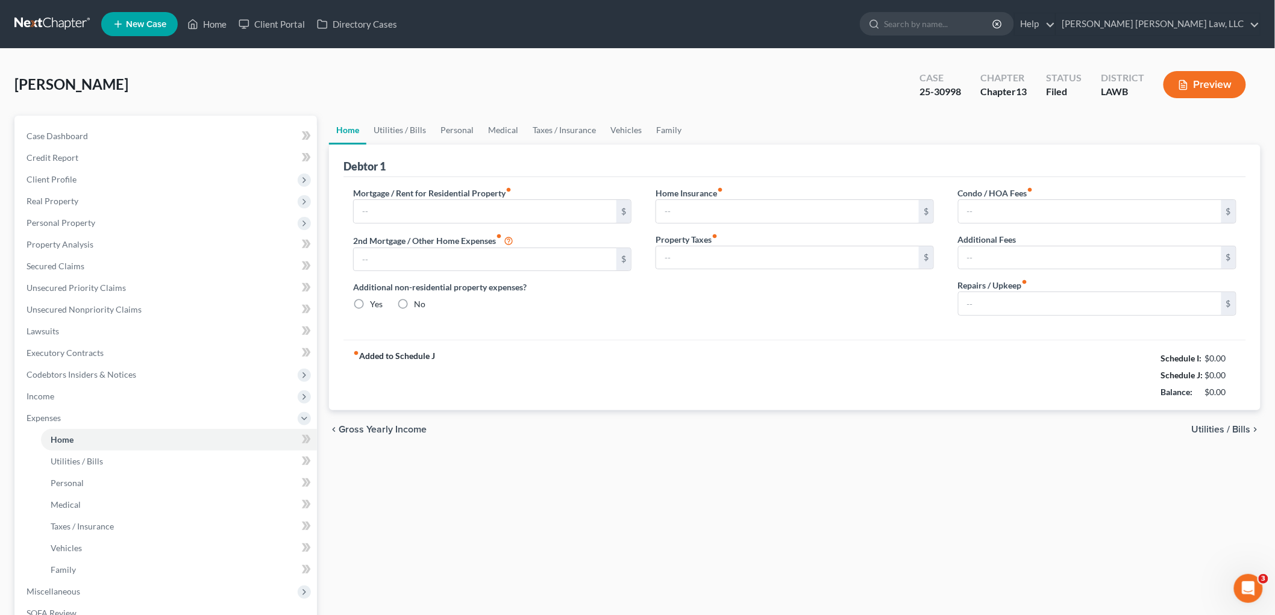
type input "578.00"
type input "0.00"
radio input "true"
type input "0.00"
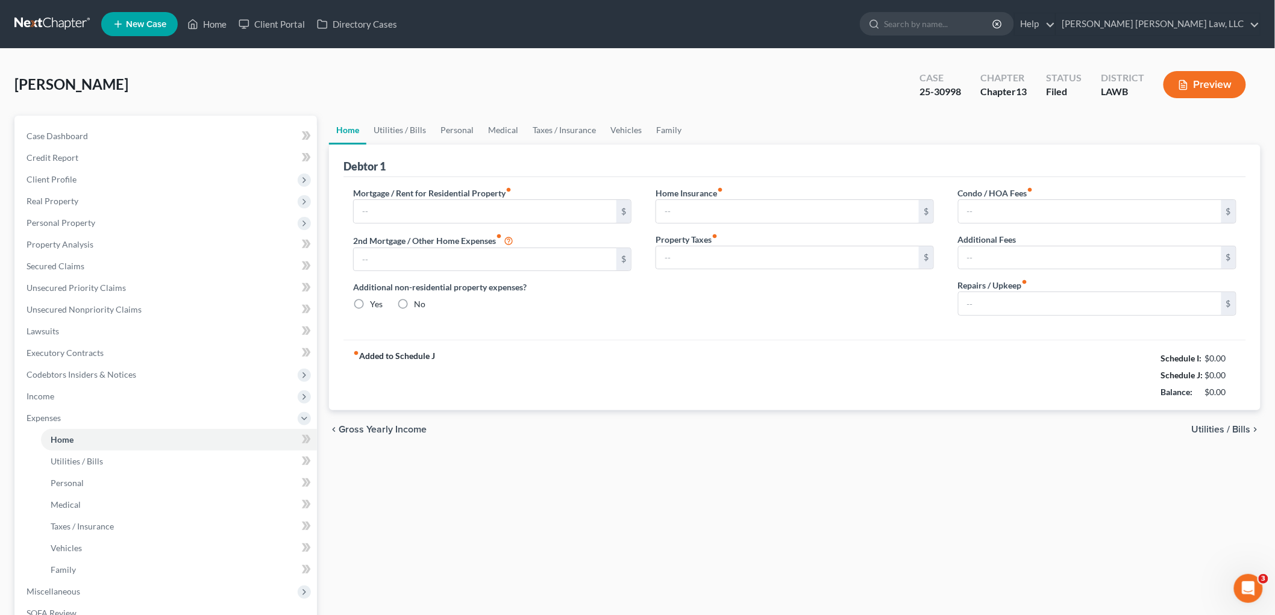
type input "0.00"
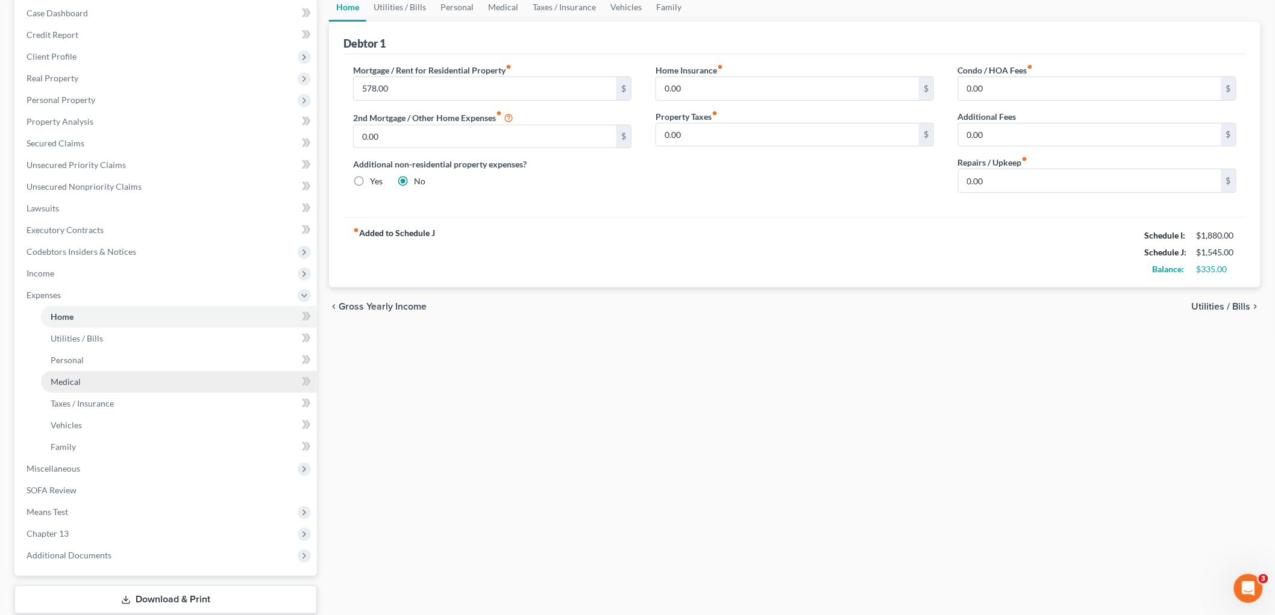
scroll to position [134, 0]
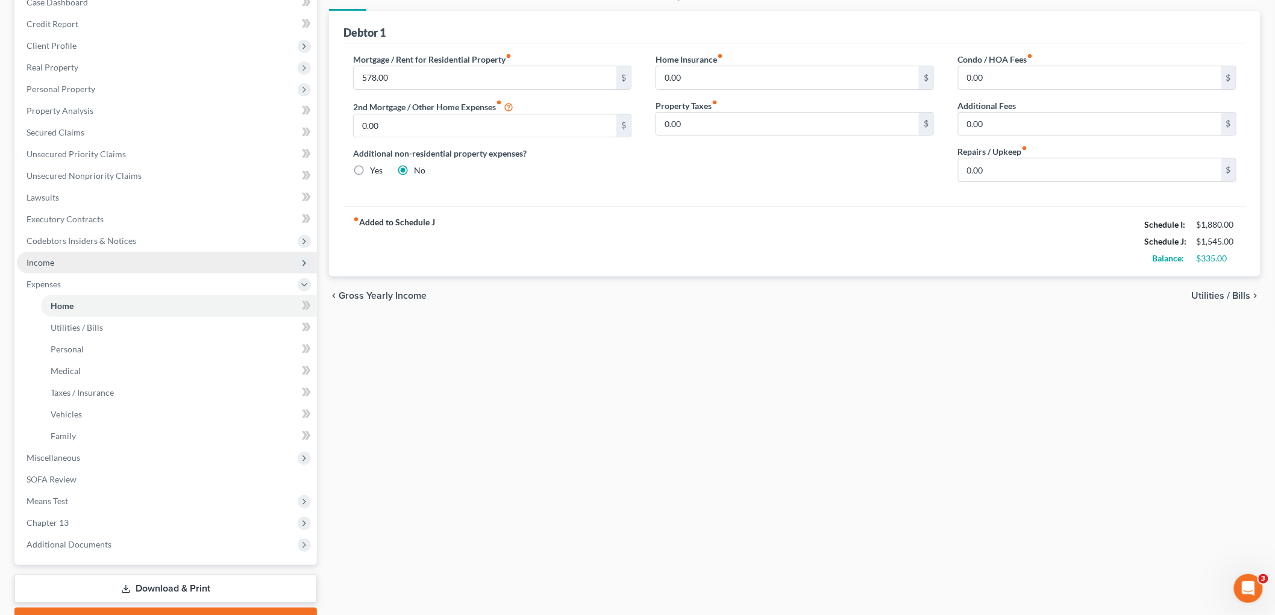
click at [81, 266] on span "Income" at bounding box center [167, 263] width 300 height 22
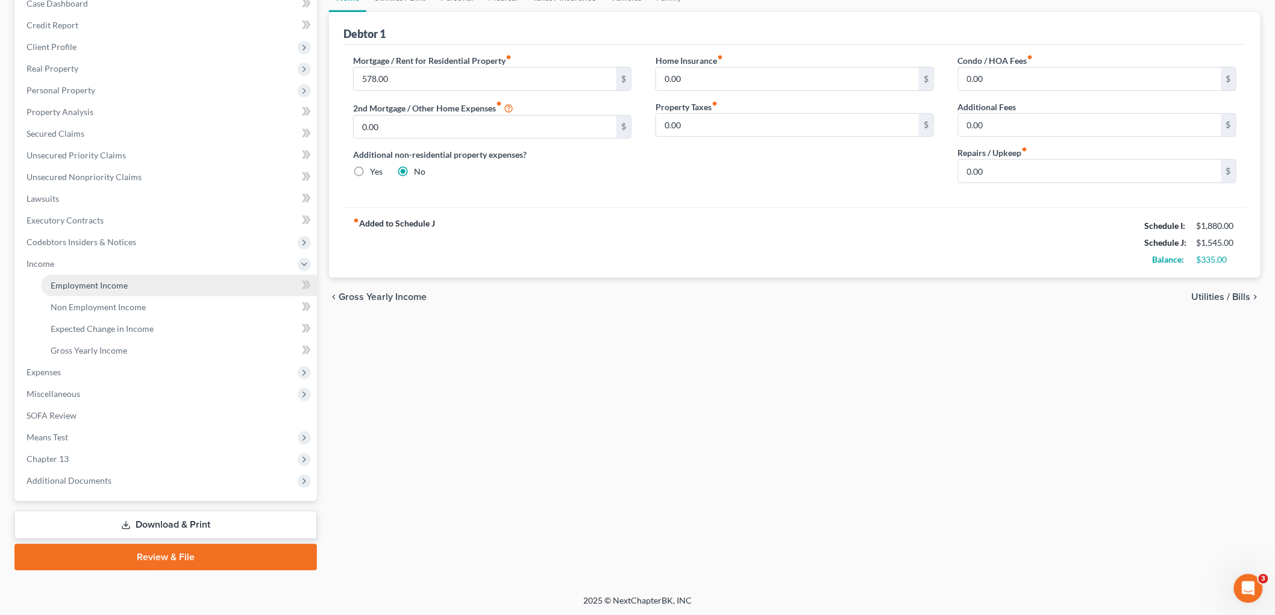
click at [92, 282] on span "Employment Income" at bounding box center [89, 285] width 77 height 10
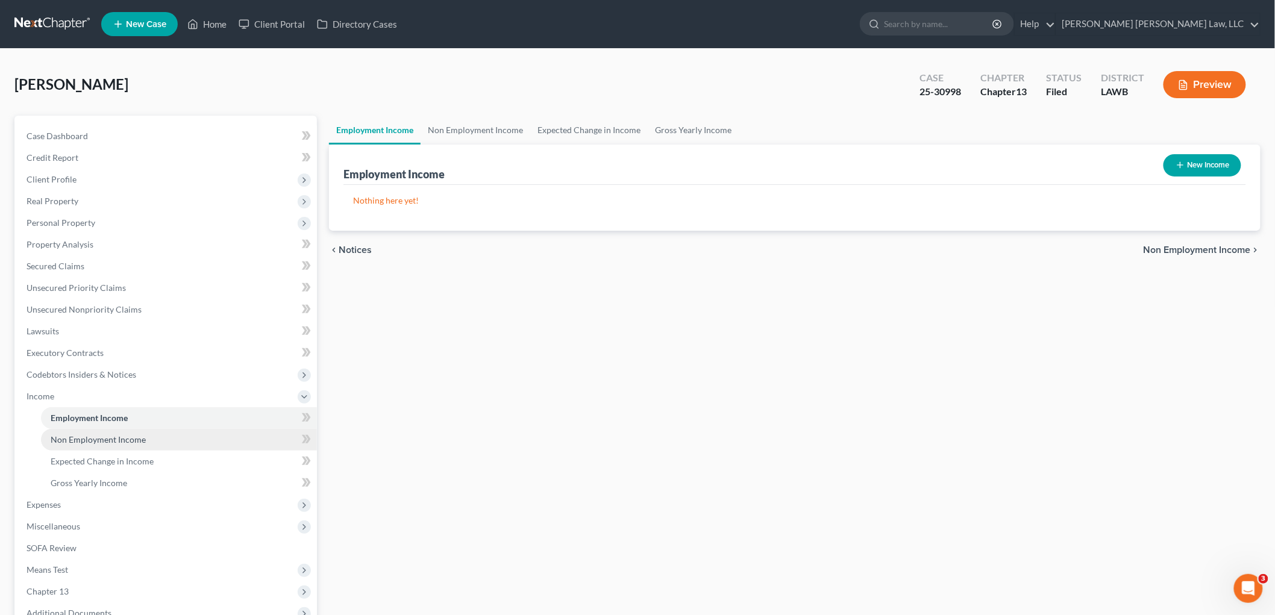
click at [97, 437] on span "Non Employment Income" at bounding box center [98, 439] width 95 height 10
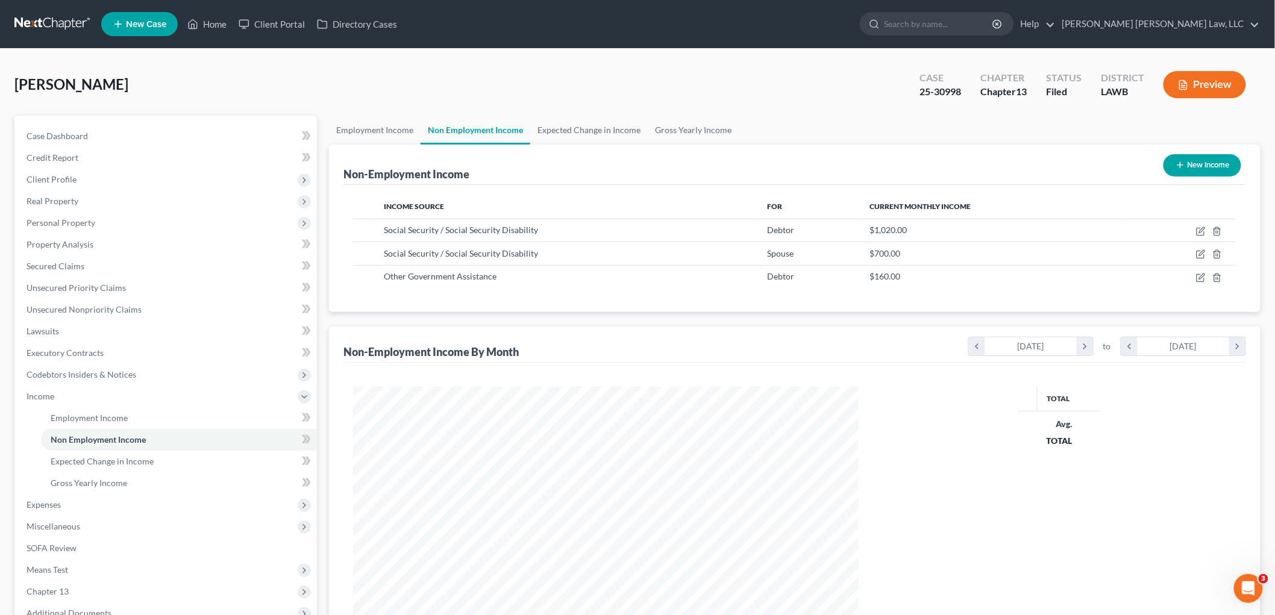
scroll to position [252, 529]
